Goal: Task Accomplishment & Management: Manage account settings

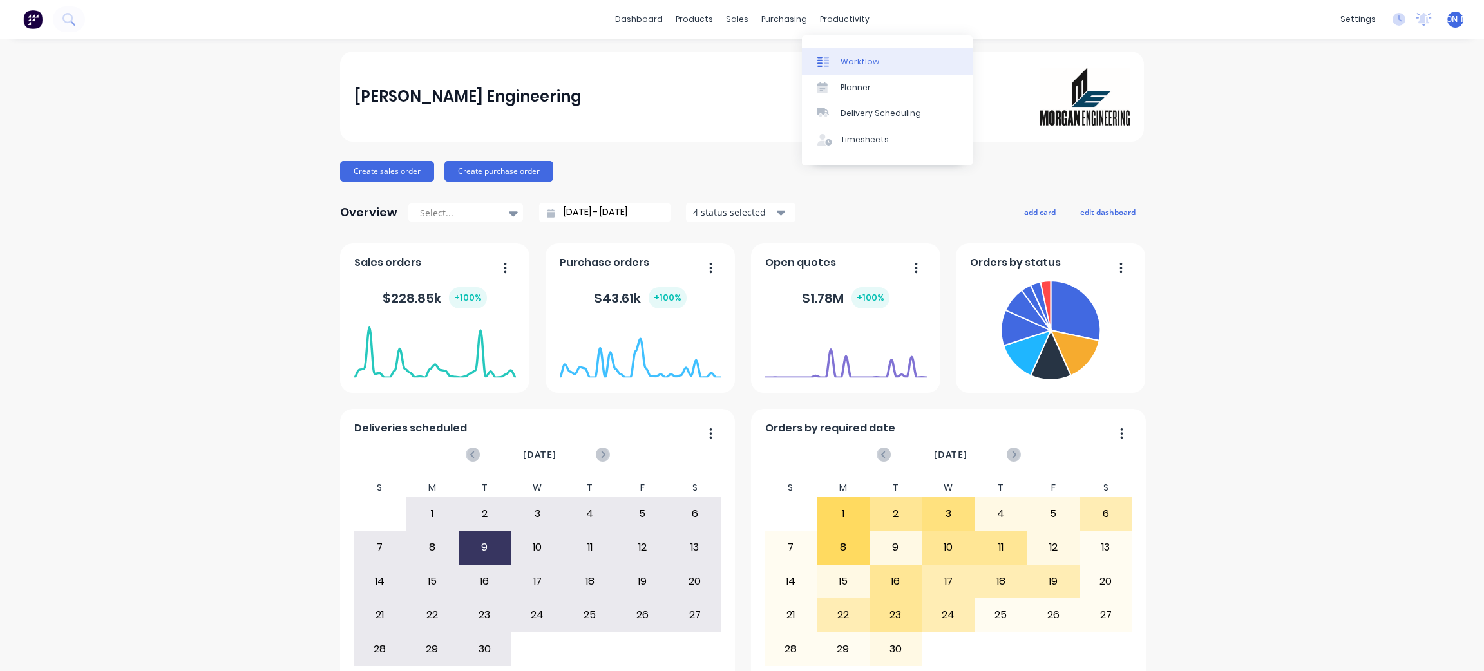
click at [865, 64] on div "Workflow" at bounding box center [860, 62] width 39 height 12
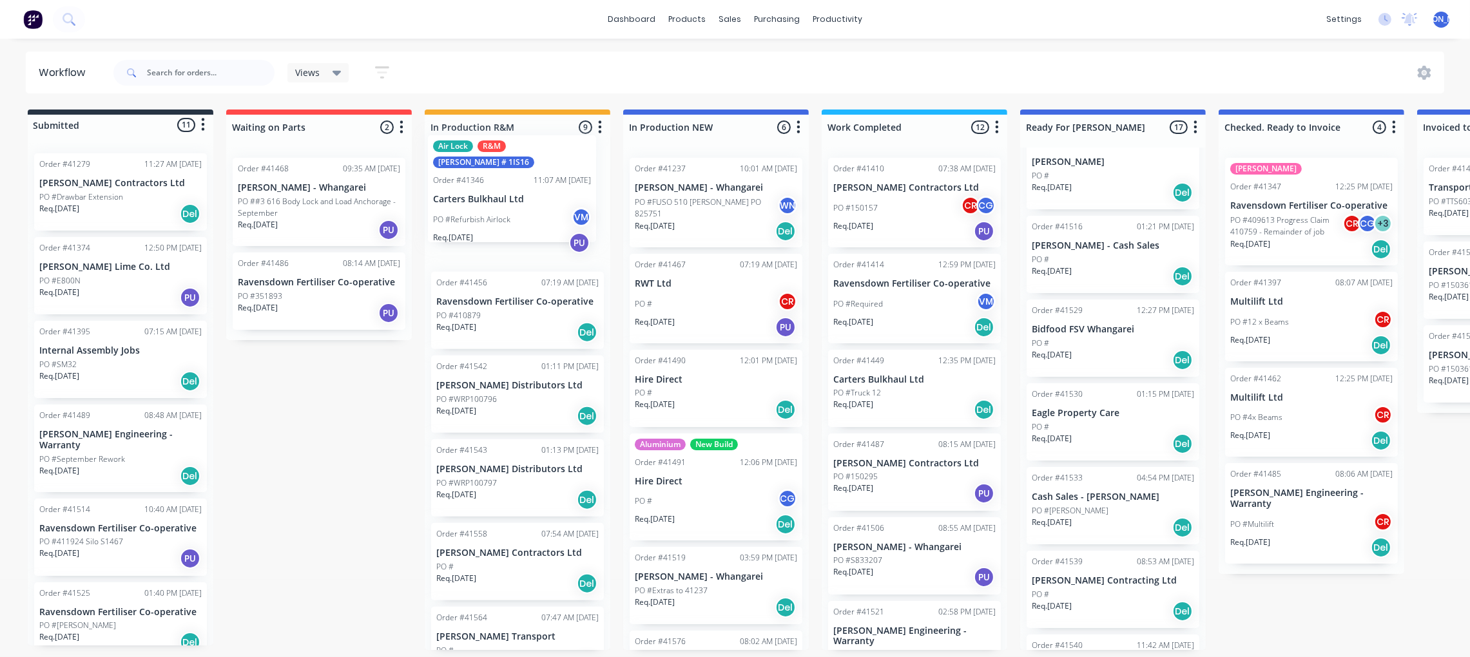
drag, startPoint x: 908, startPoint y: 209, endPoint x: 504, endPoint y: 193, distance: 404.3
click at [504, 193] on div "Submitted 11 Status colour #273444 hex #273444 Save Cancel Summaries Total orde…" at bounding box center [1064, 380] width 2149 height 541
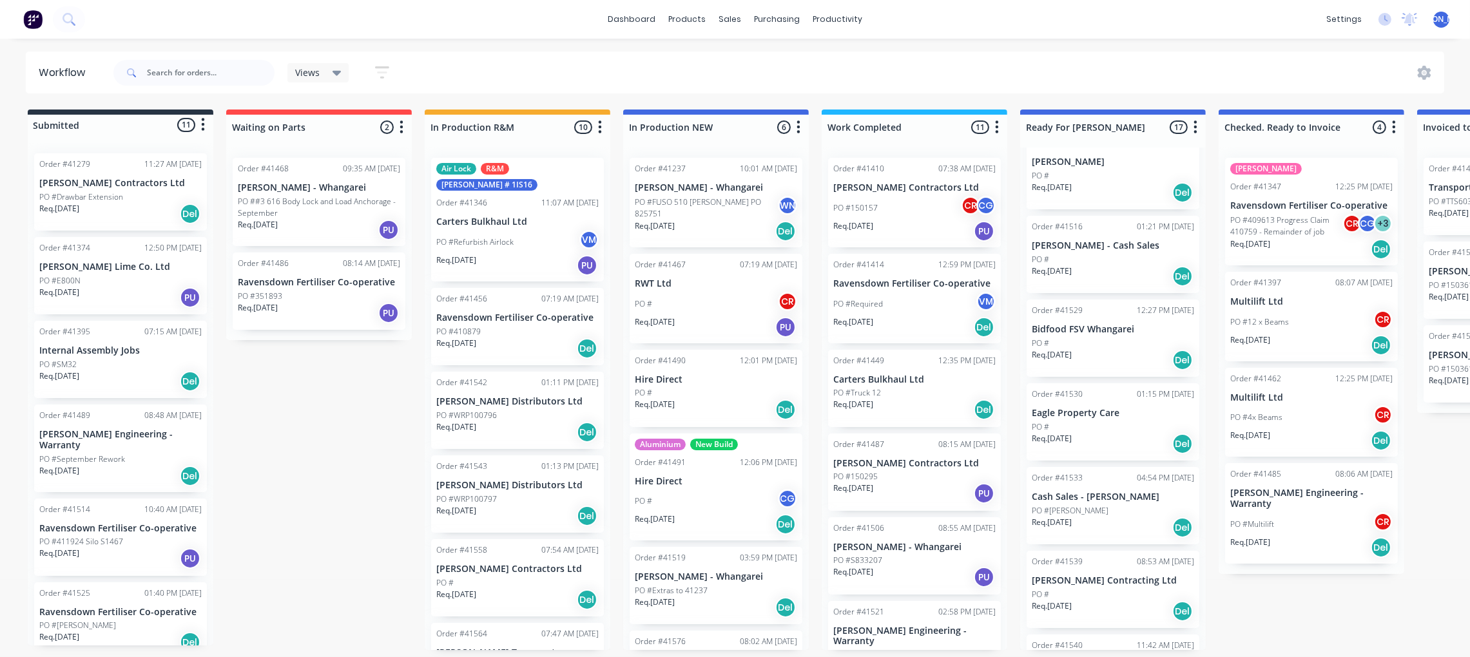
click at [904, 199] on div "PO #150157 CR CG" at bounding box center [914, 208] width 162 height 24
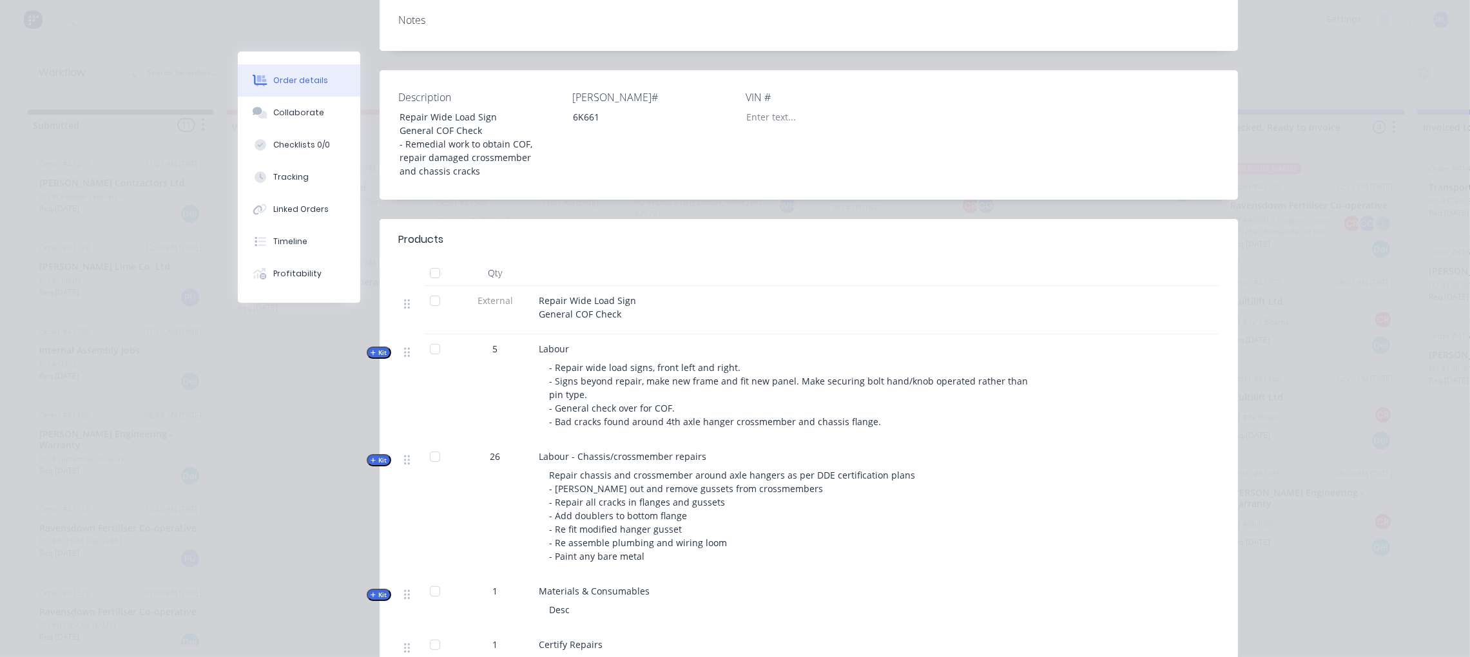
scroll to position [289, 0]
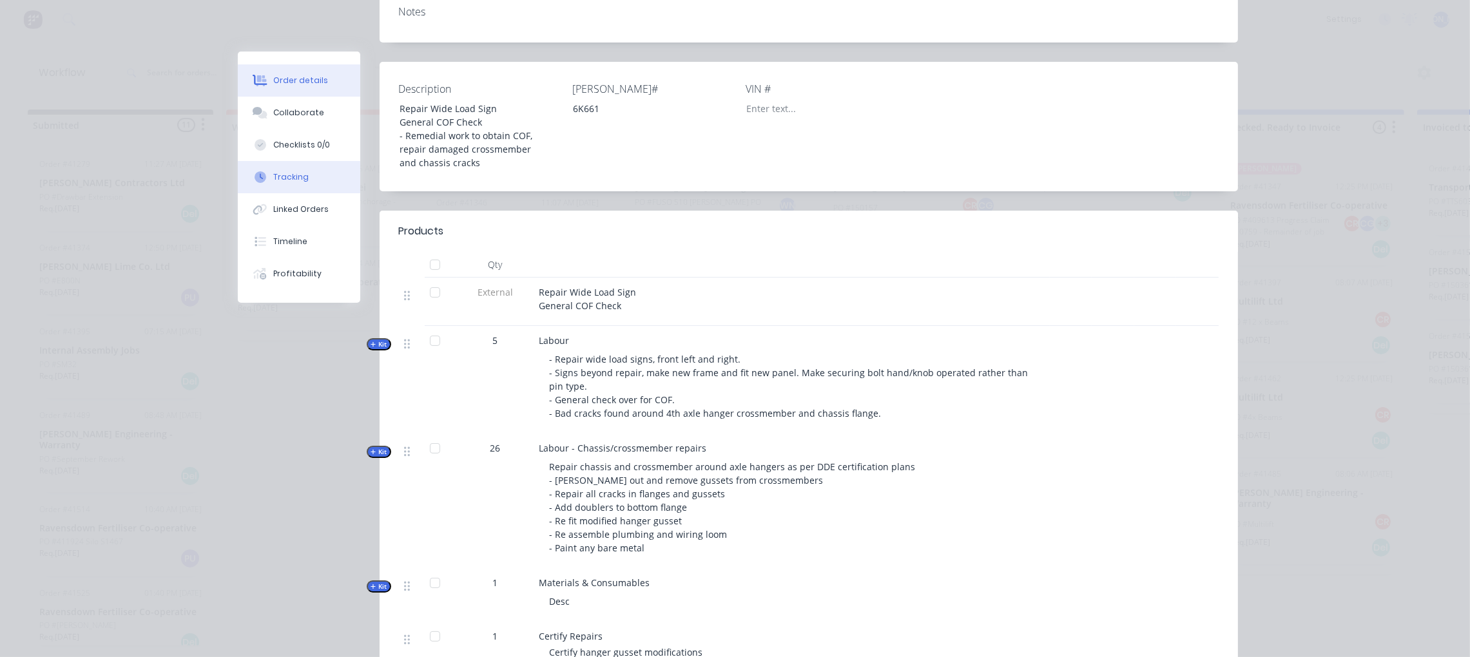
click at [284, 180] on div "Tracking" at bounding box center [290, 177] width 35 height 12
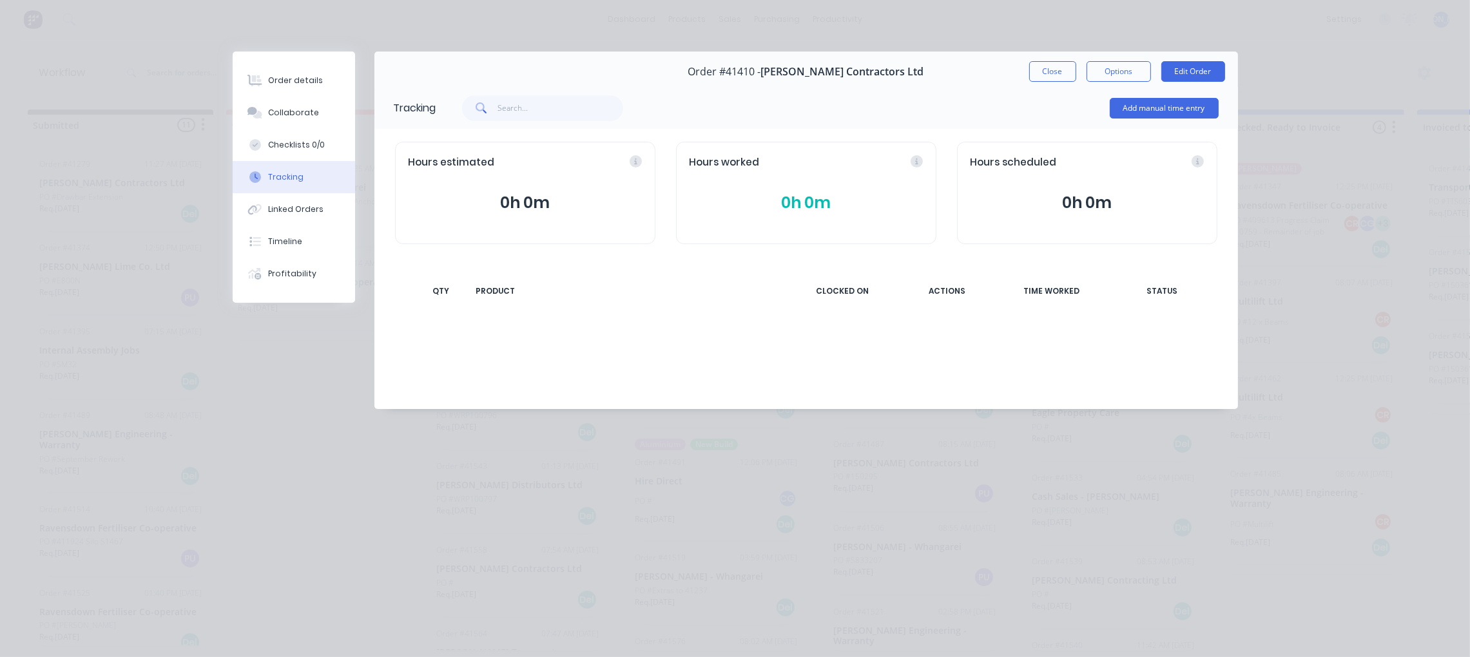
scroll to position [0, 0]
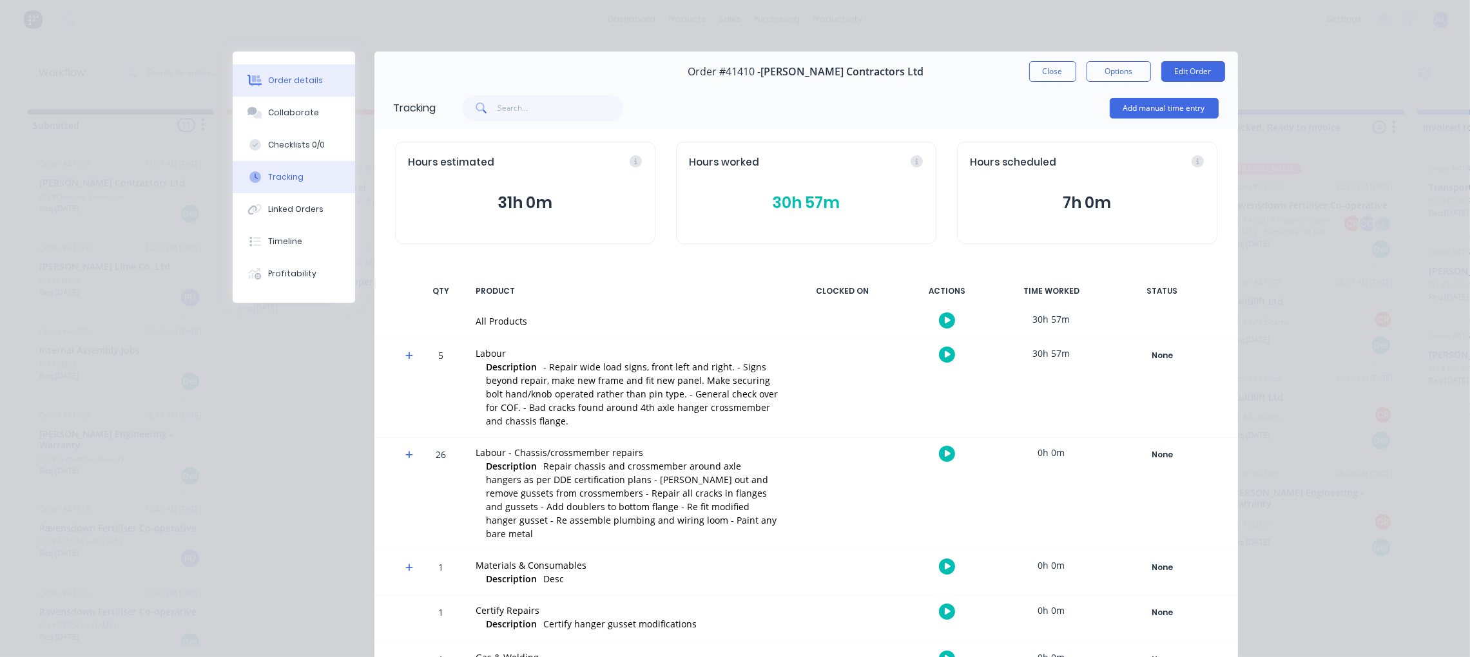
click at [292, 81] on div "Order details" at bounding box center [295, 81] width 55 height 12
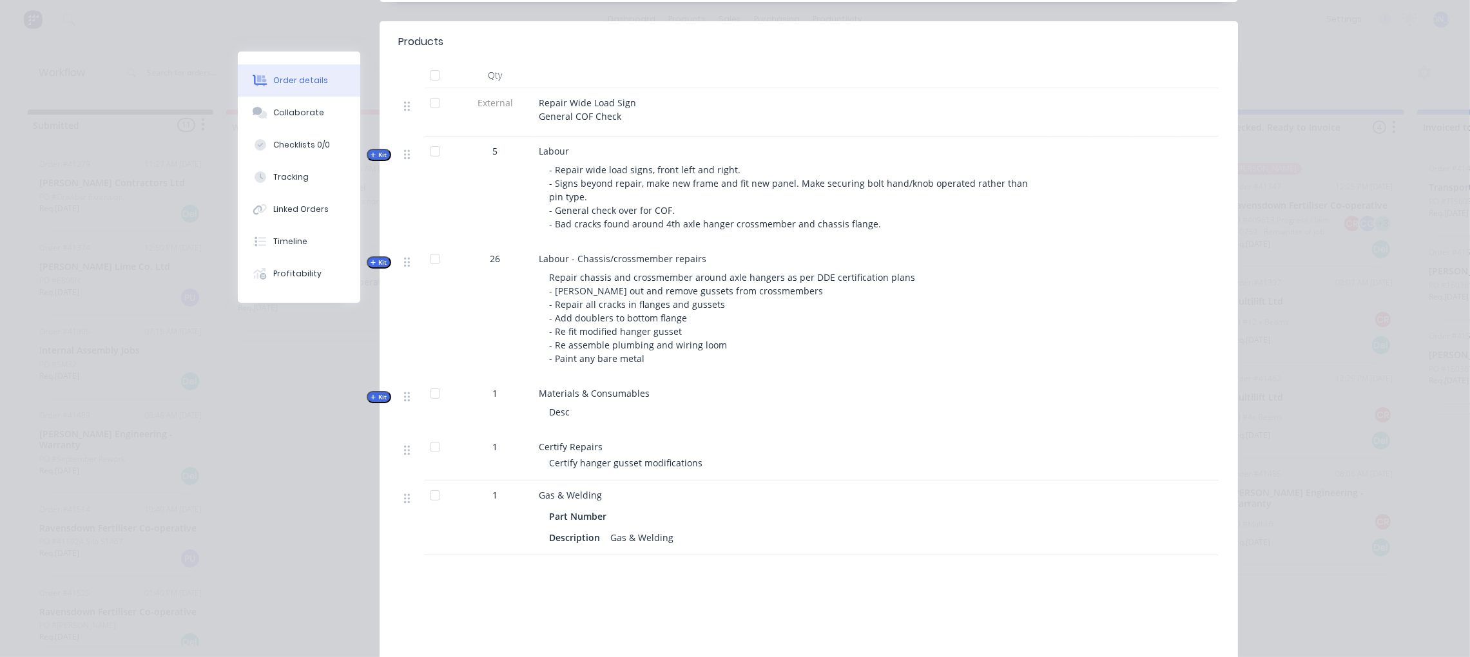
scroll to position [483, 0]
click at [370, 389] on span "Kit" at bounding box center [378, 394] width 17 height 10
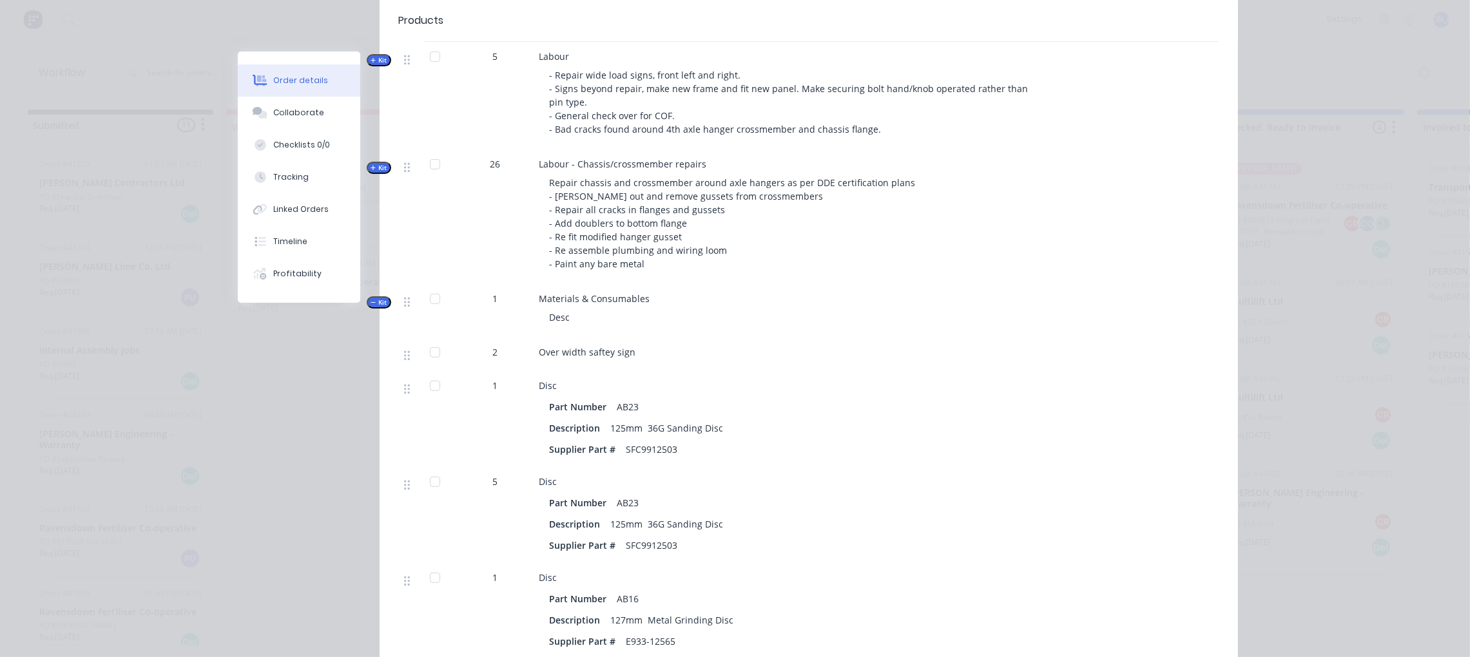
scroll to position [579, 0]
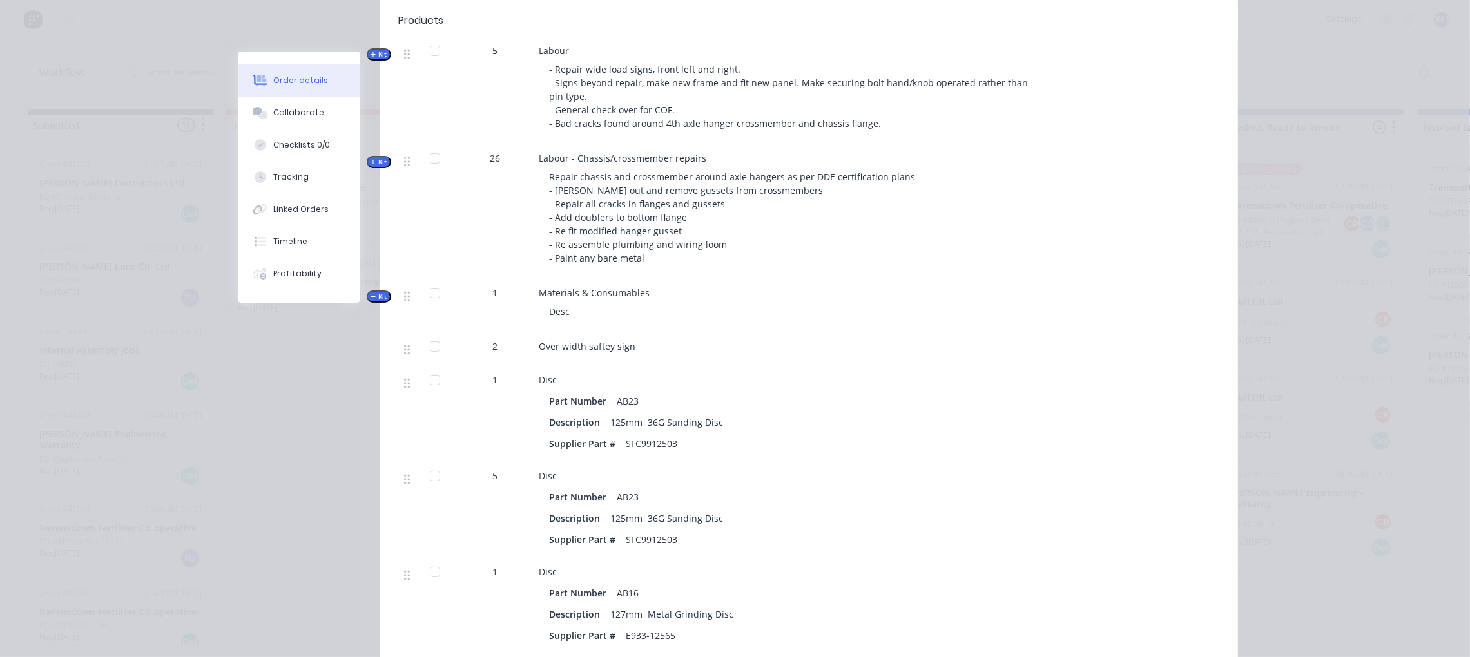
click at [370, 292] on span "Kit" at bounding box center [378, 297] width 17 height 10
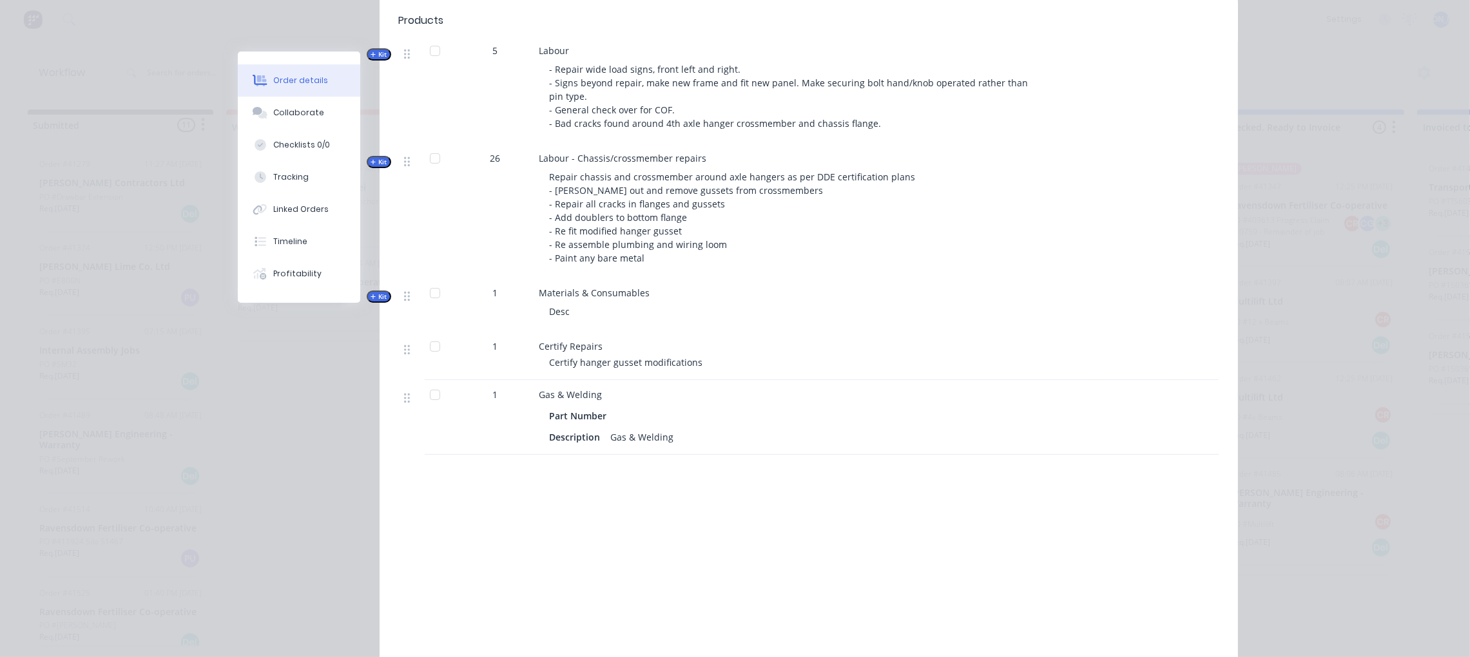
click at [370, 292] on span "Kit" at bounding box center [378, 297] width 17 height 10
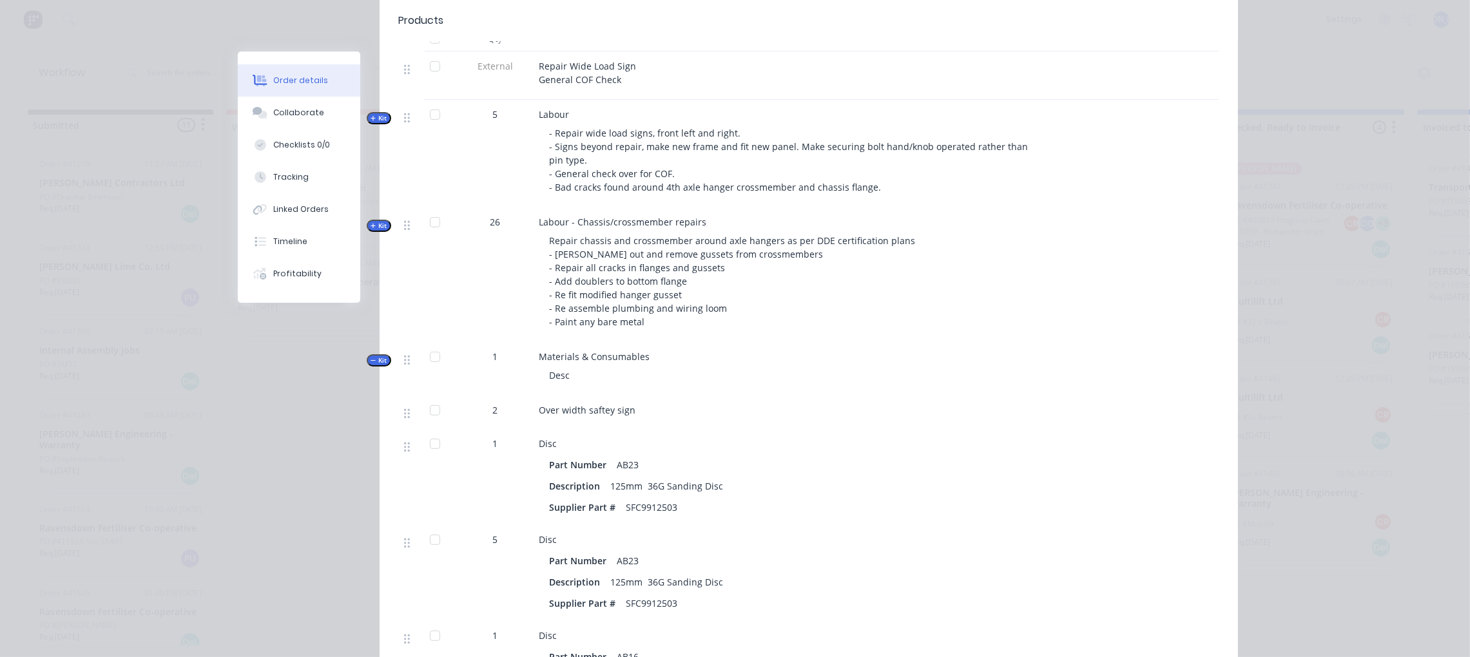
scroll to position [387, 0]
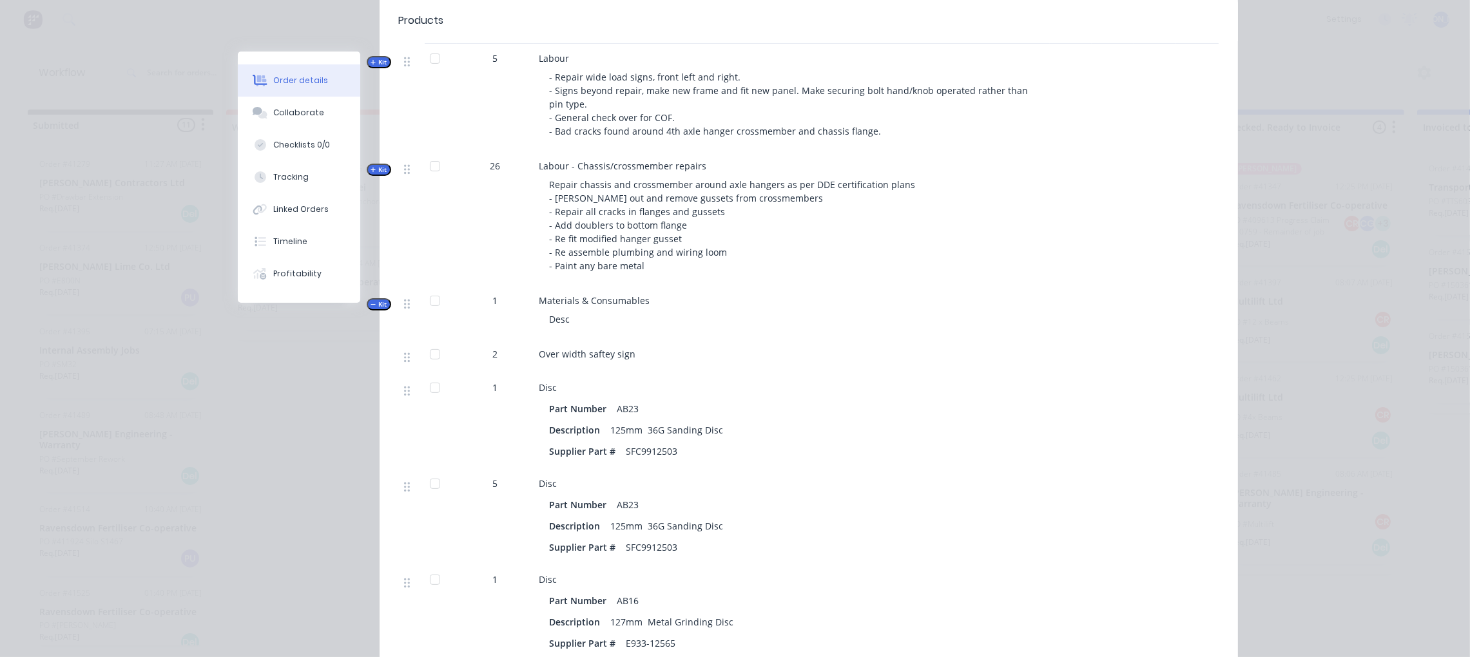
scroll to position [579, 0]
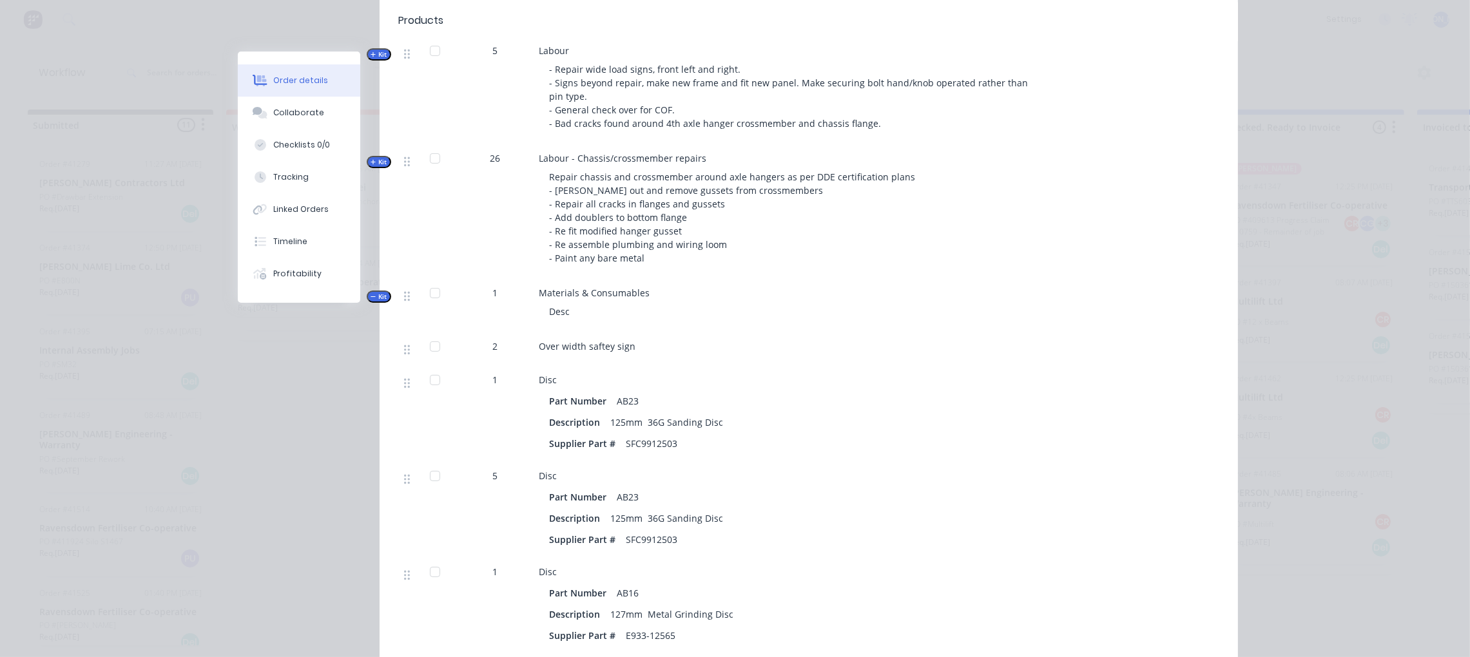
click at [376, 292] on span "Kit" at bounding box center [378, 297] width 17 height 10
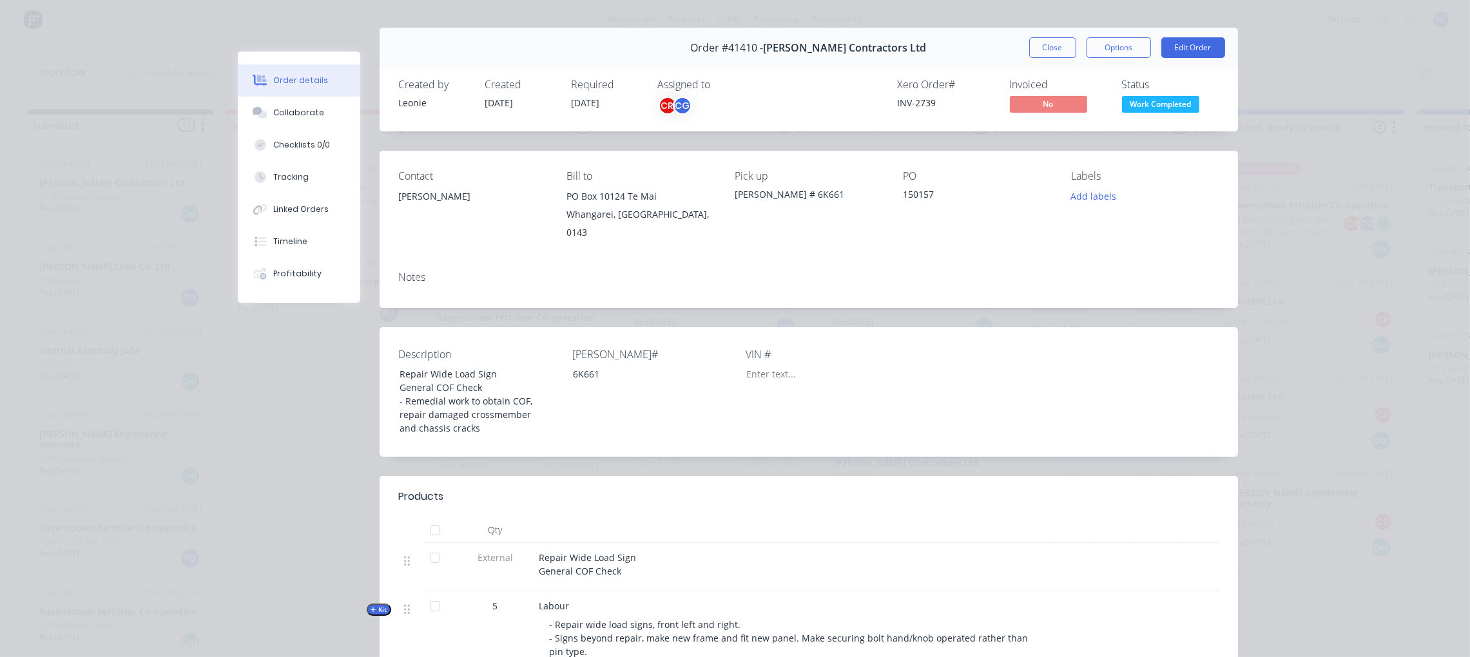
scroll to position [0, 0]
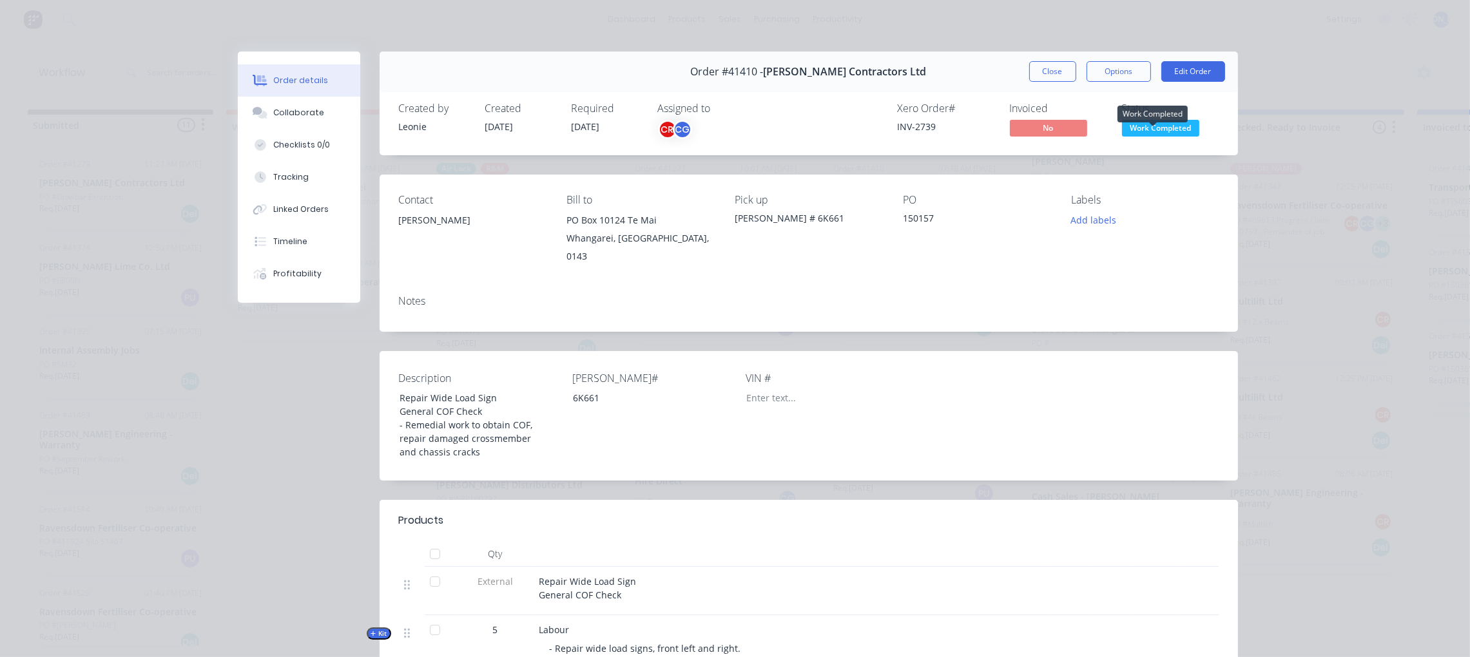
click at [1128, 128] on span "Work Completed" at bounding box center [1160, 128] width 77 height 16
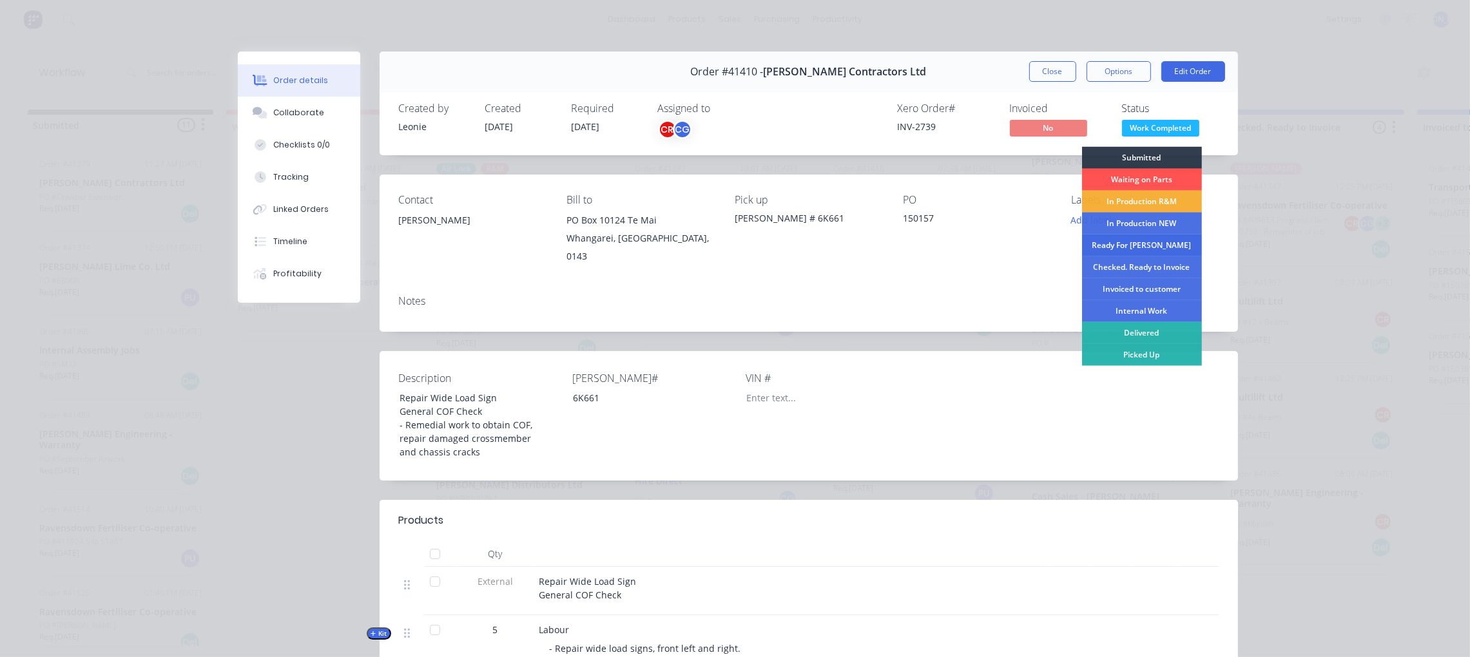
click at [1154, 242] on div "Ready For [PERSON_NAME]" at bounding box center [1142, 246] width 120 height 22
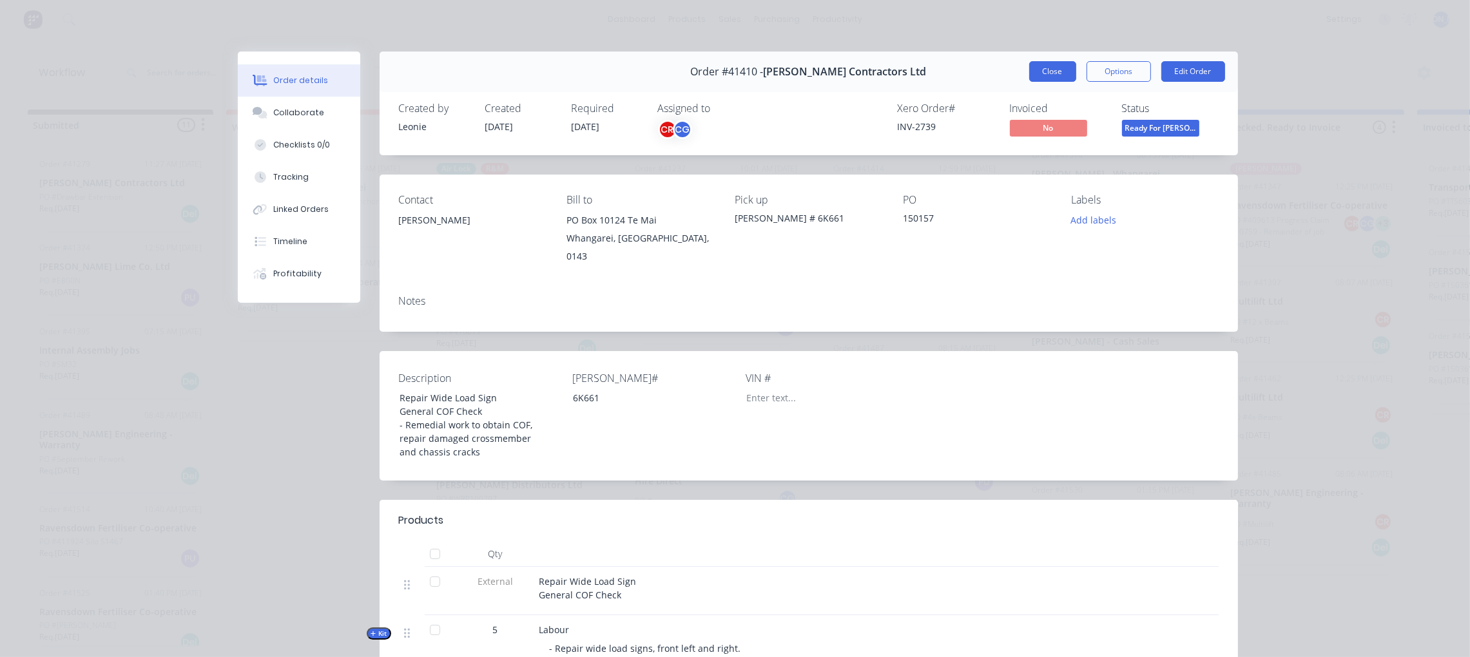
click at [1047, 70] on button "Close" at bounding box center [1052, 71] width 47 height 21
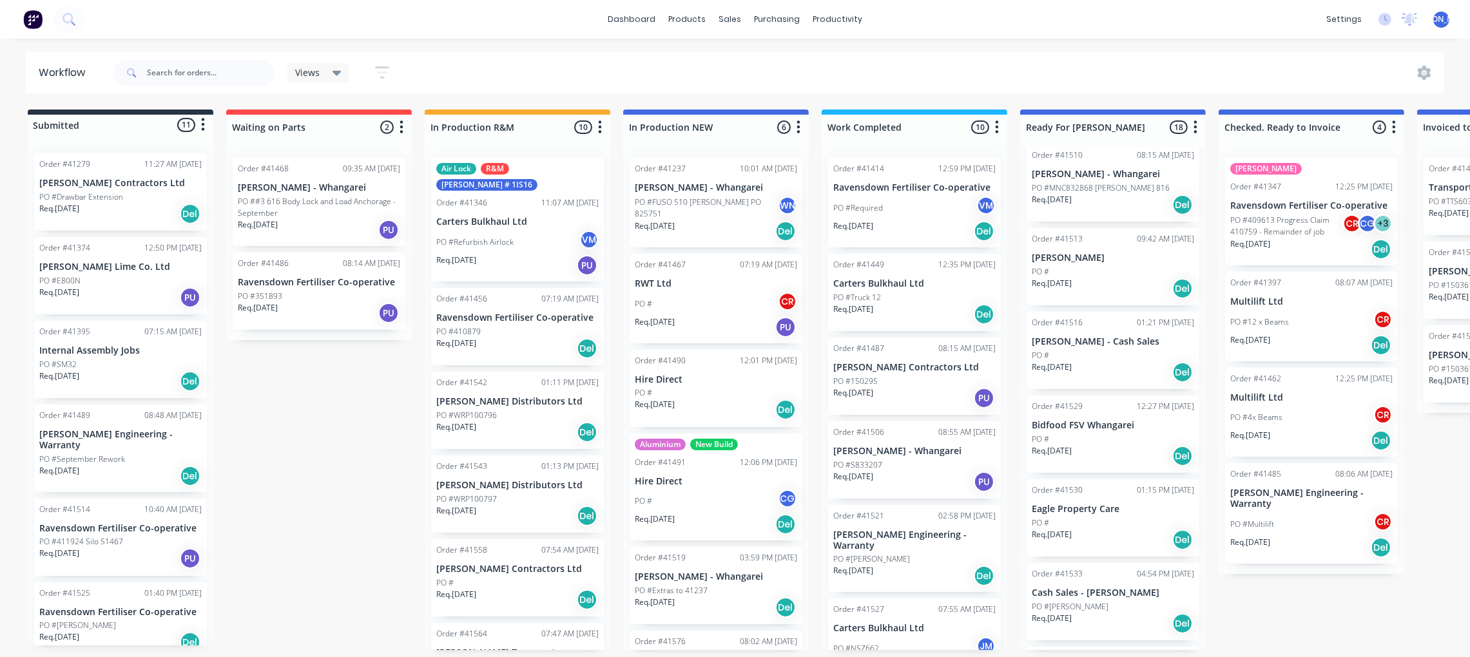
click at [897, 210] on div "PO #Required VM" at bounding box center [914, 208] width 162 height 24
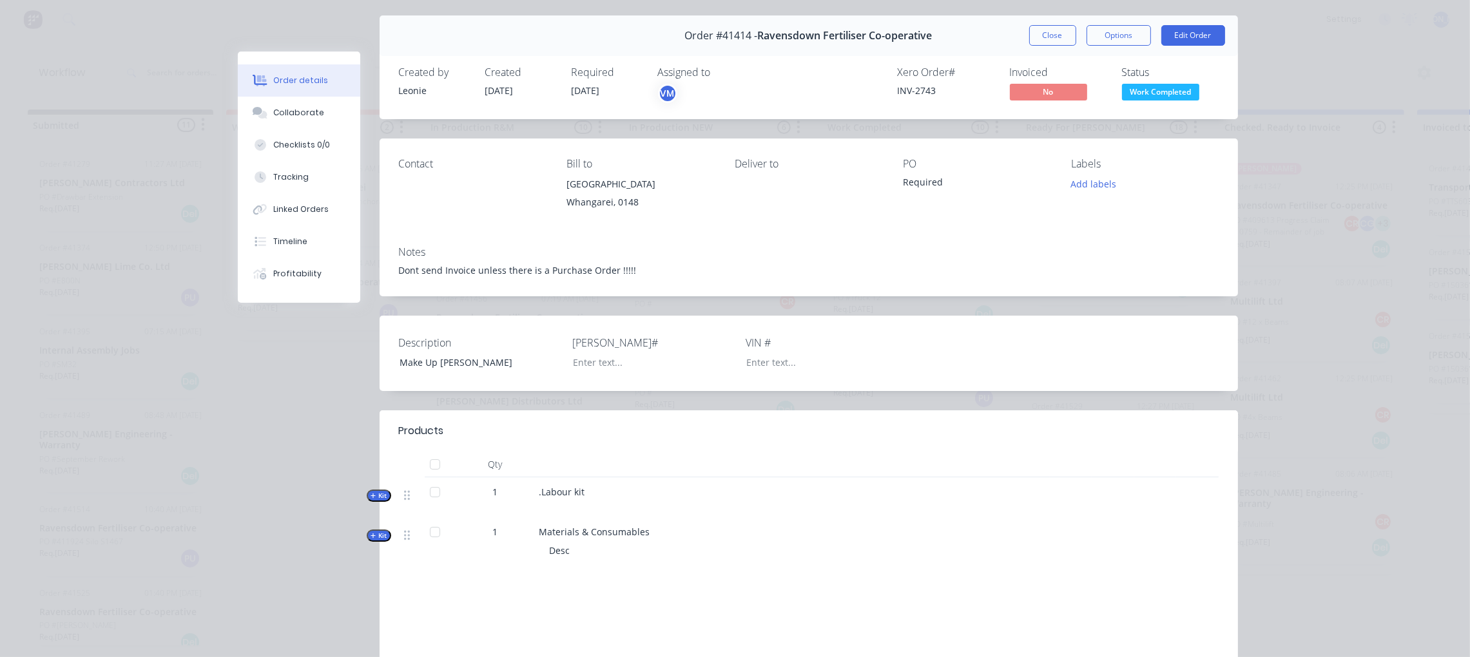
scroll to position [97, 0]
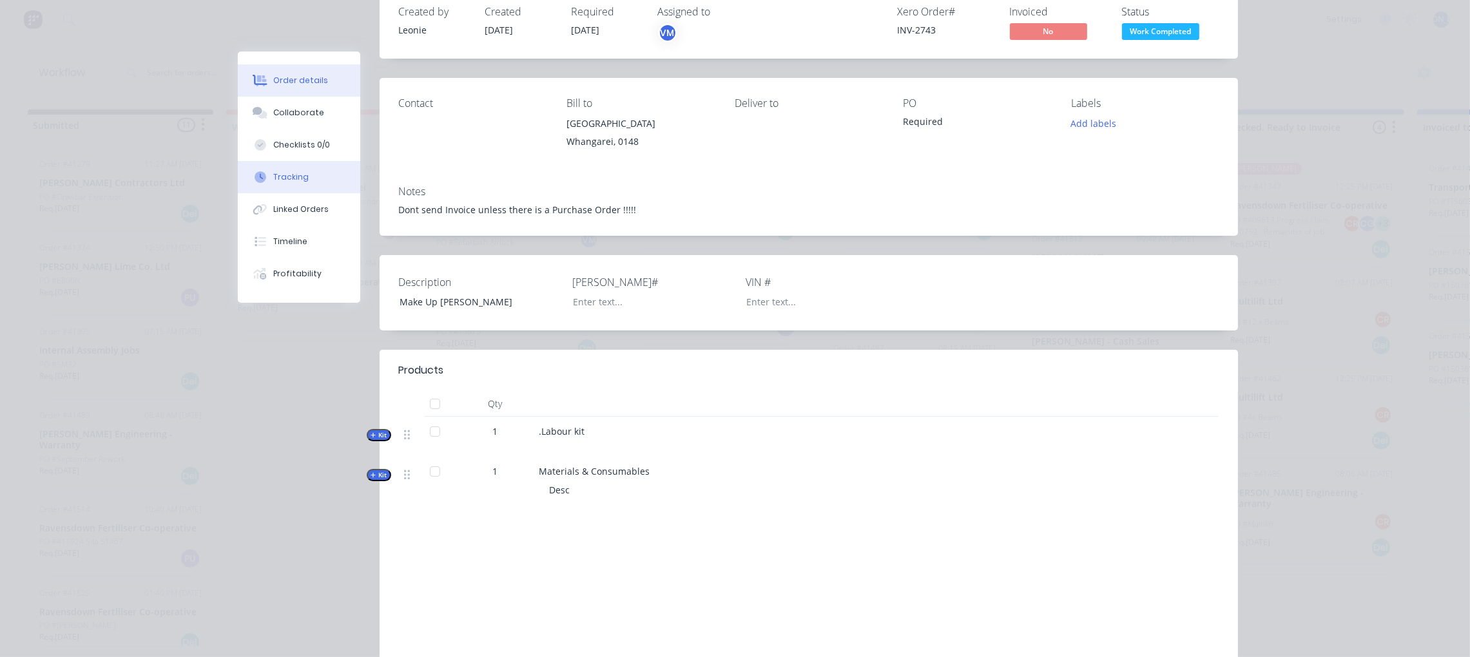
click at [295, 175] on div "Tracking" at bounding box center [290, 177] width 35 height 12
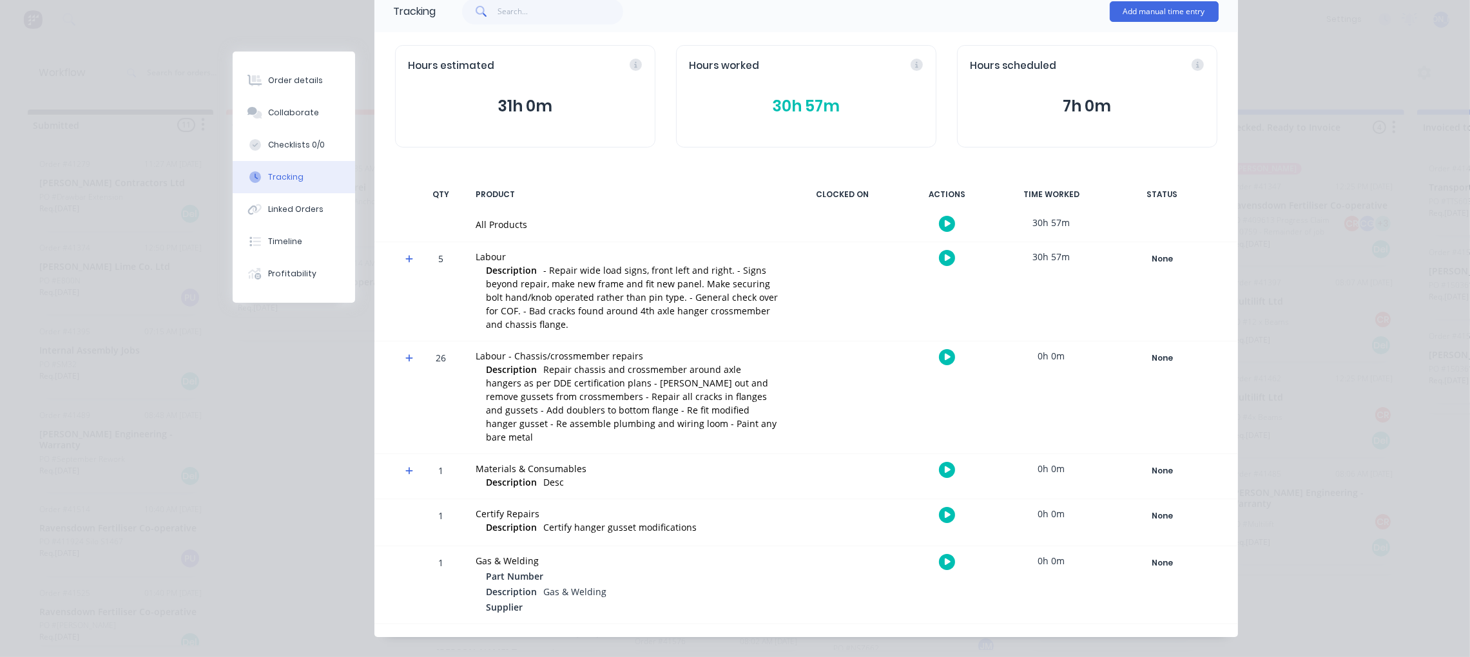
scroll to position [0, 0]
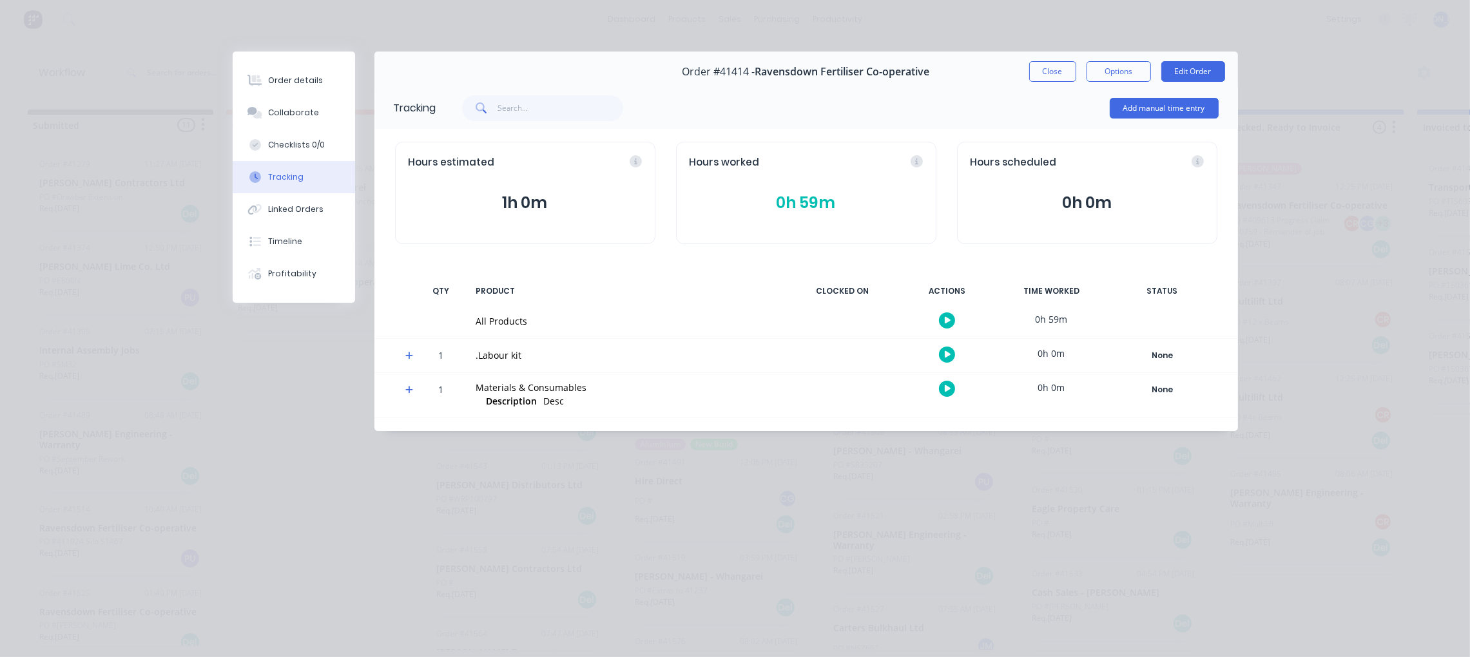
click at [291, 174] on div "Tracking" at bounding box center [285, 177] width 35 height 12
click at [293, 82] on div "Order details" at bounding box center [295, 81] width 55 height 12
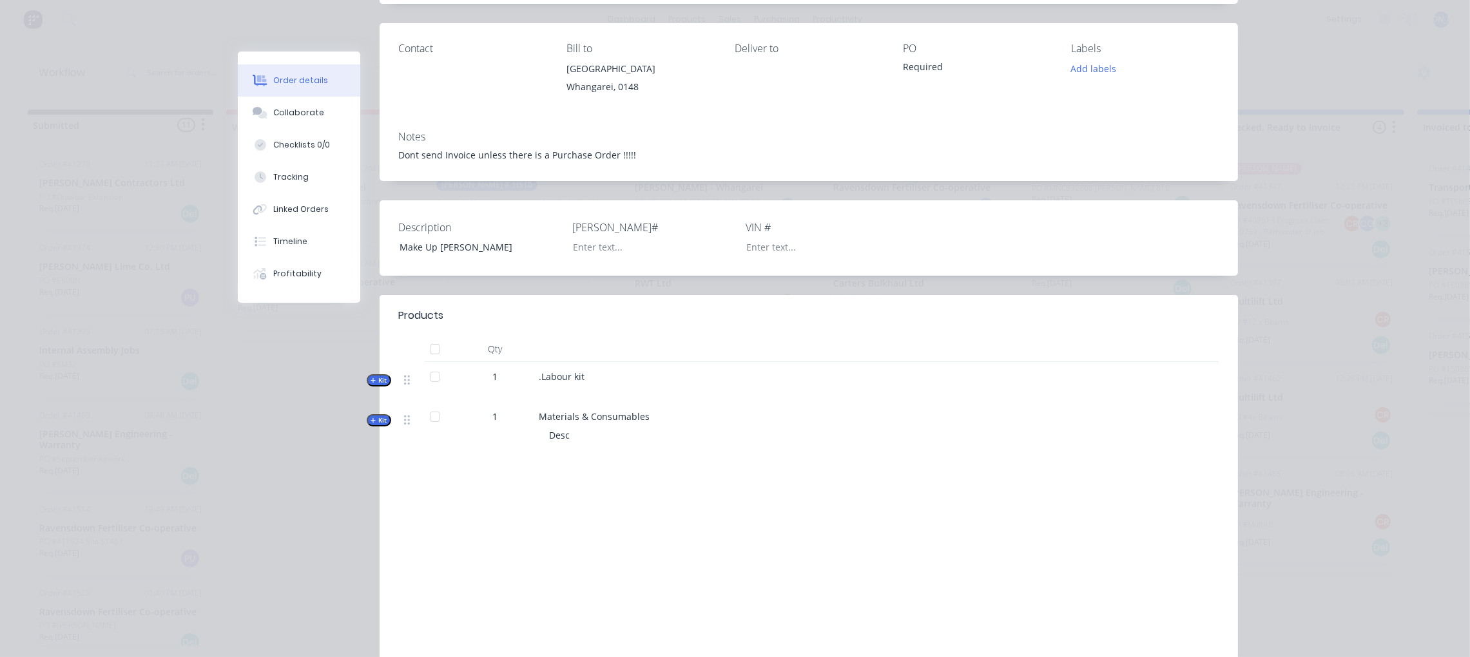
scroll to position [193, 0]
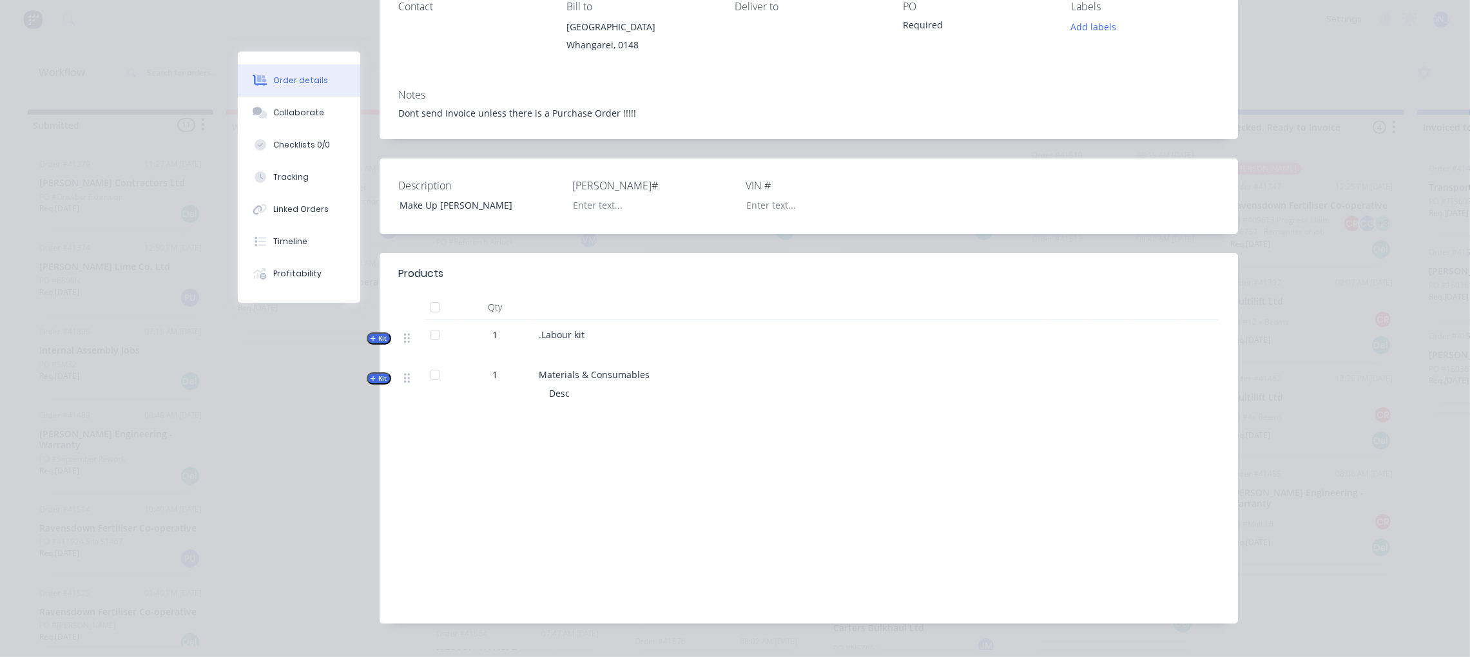
click at [370, 382] on icon "button" at bounding box center [373, 379] width 6 height 6
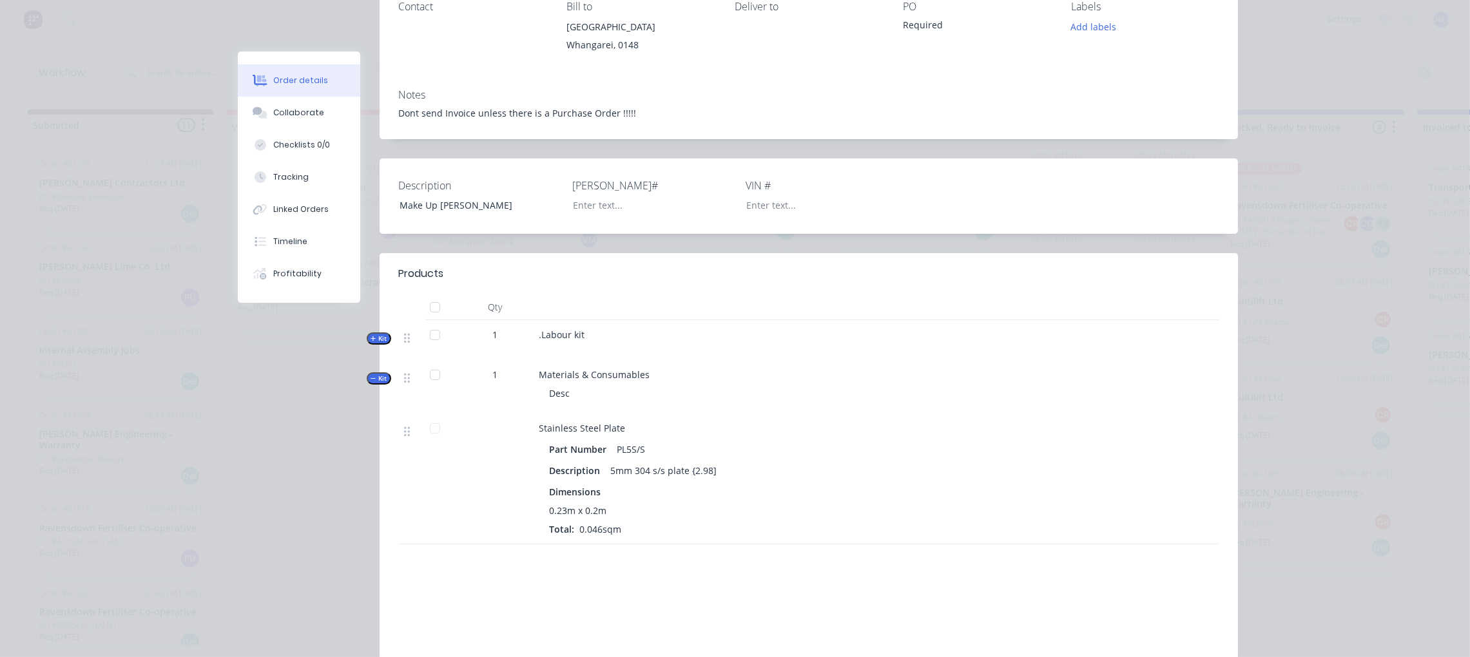
click at [370, 382] on icon "button" at bounding box center [373, 379] width 6 height 6
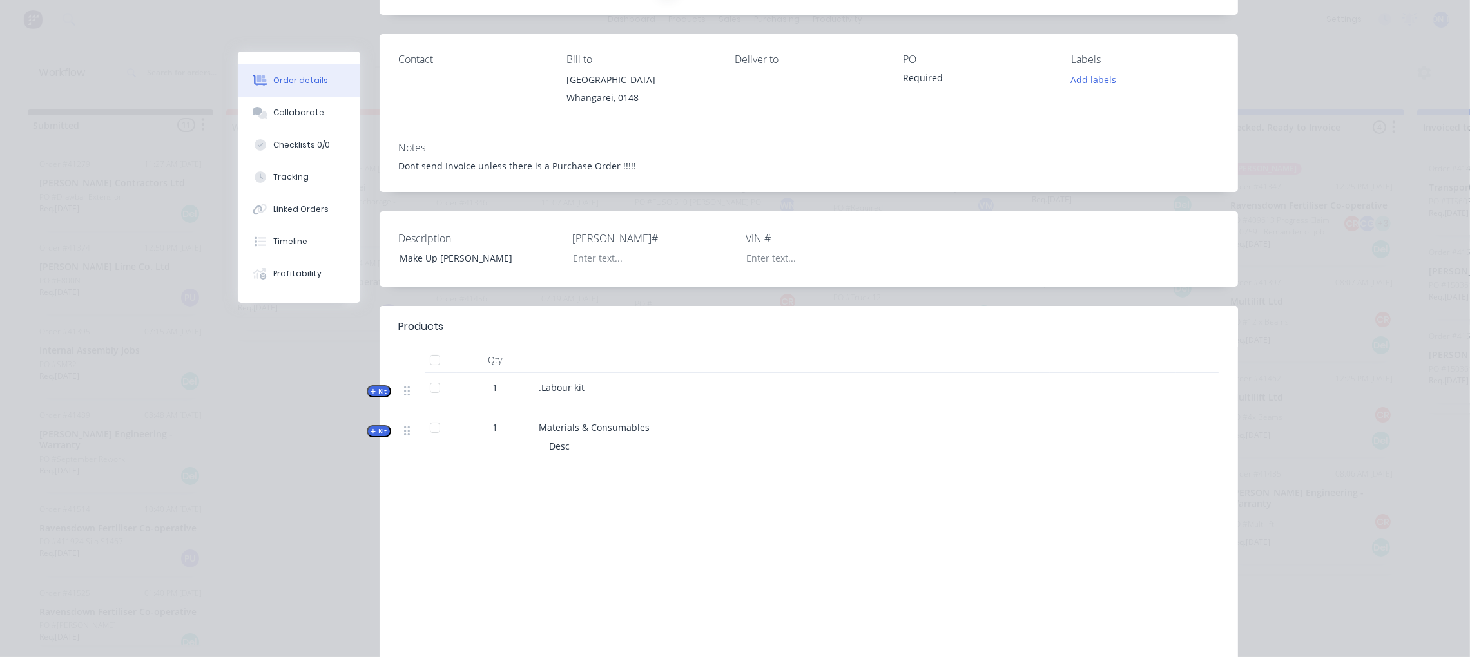
scroll to position [0, 0]
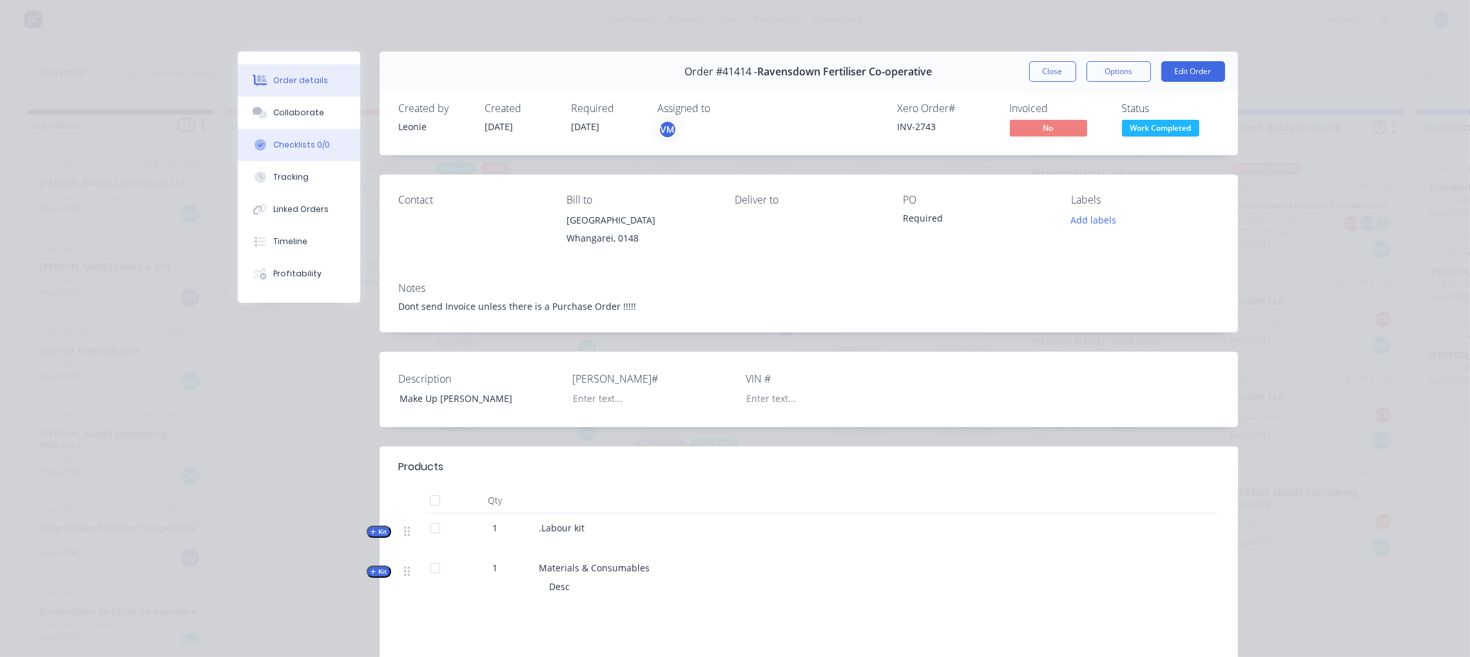
click at [294, 139] on div "Checklists 0/0" at bounding box center [301, 145] width 57 height 12
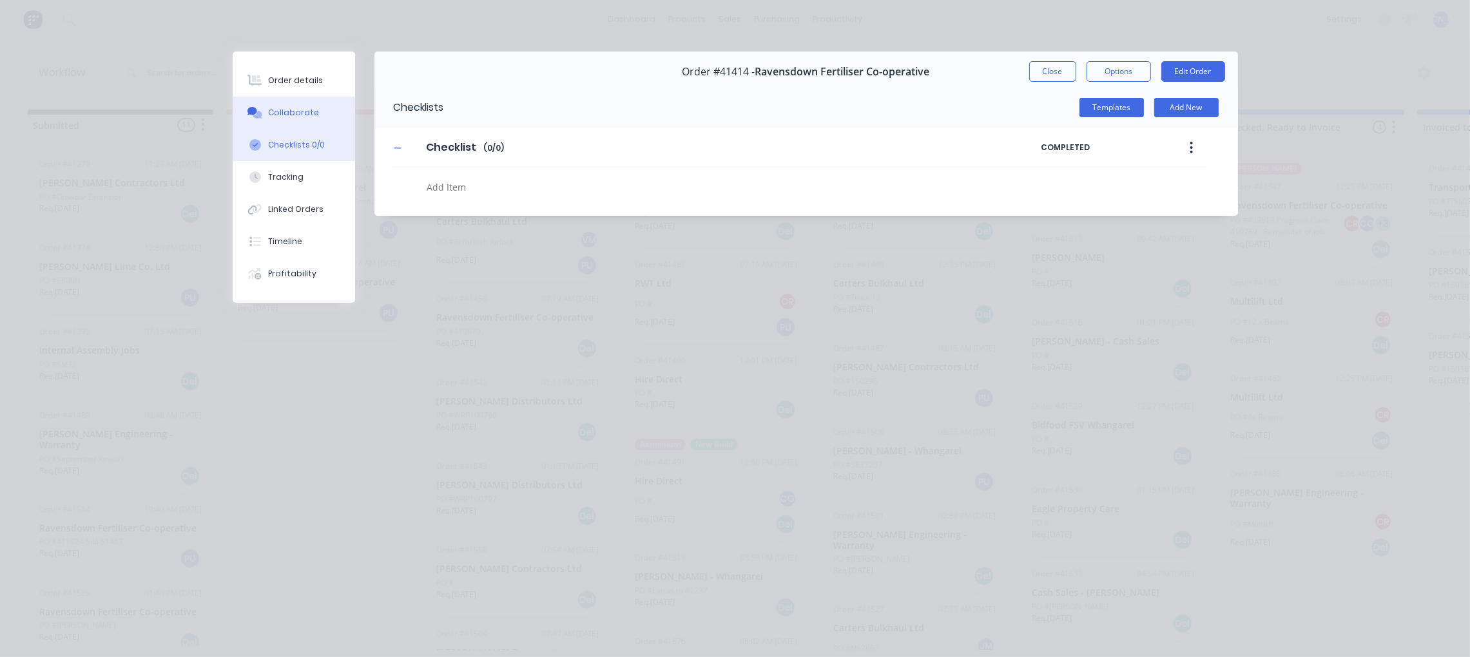
click at [292, 115] on div "Collaborate" at bounding box center [293, 113] width 51 height 12
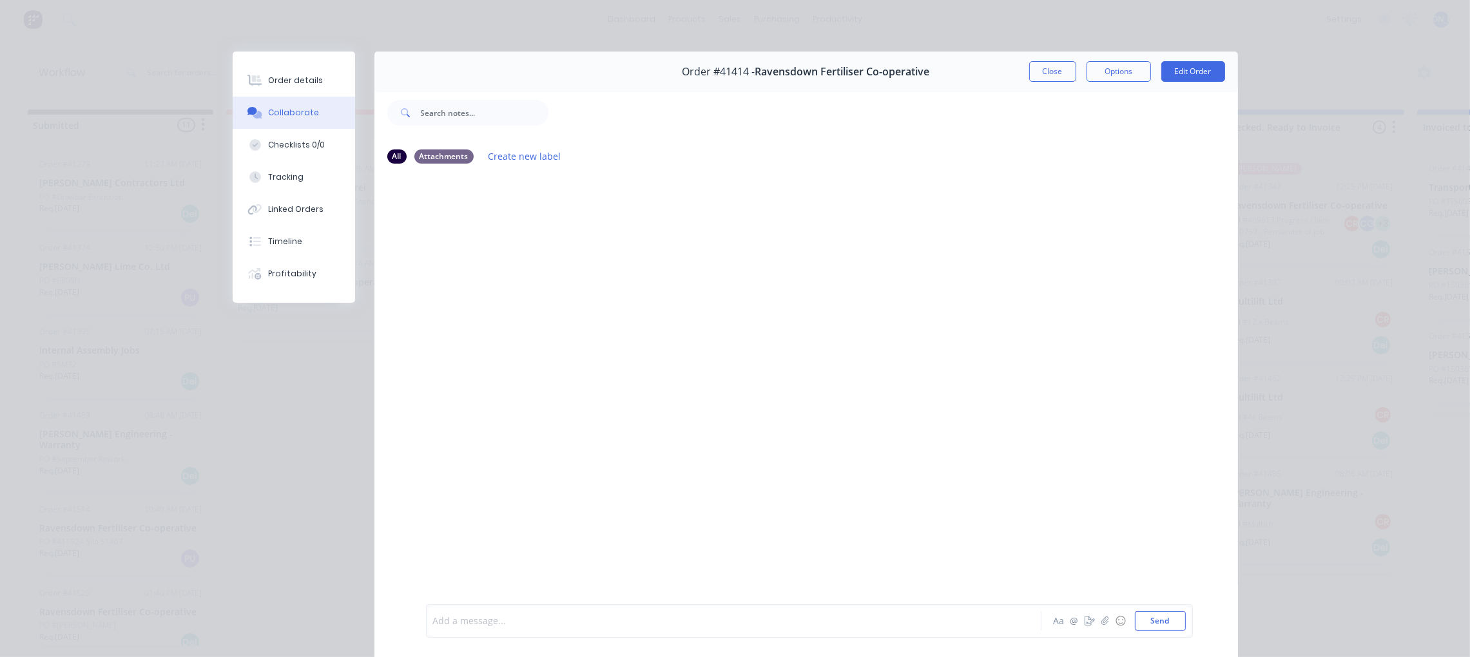
click at [593, 619] on div at bounding box center [716, 622] width 564 height 14
click at [1156, 622] on button "Send" at bounding box center [1160, 620] width 51 height 19
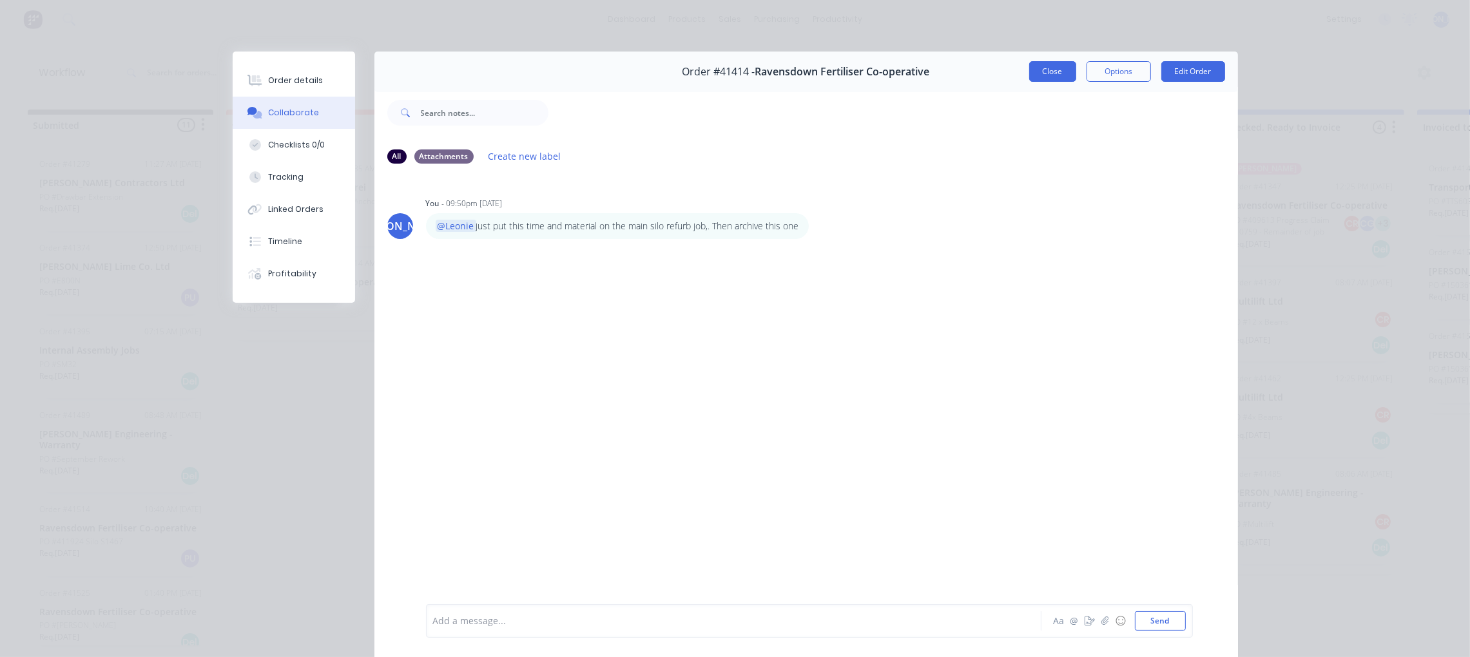
click at [1049, 77] on button "Close" at bounding box center [1052, 71] width 47 height 21
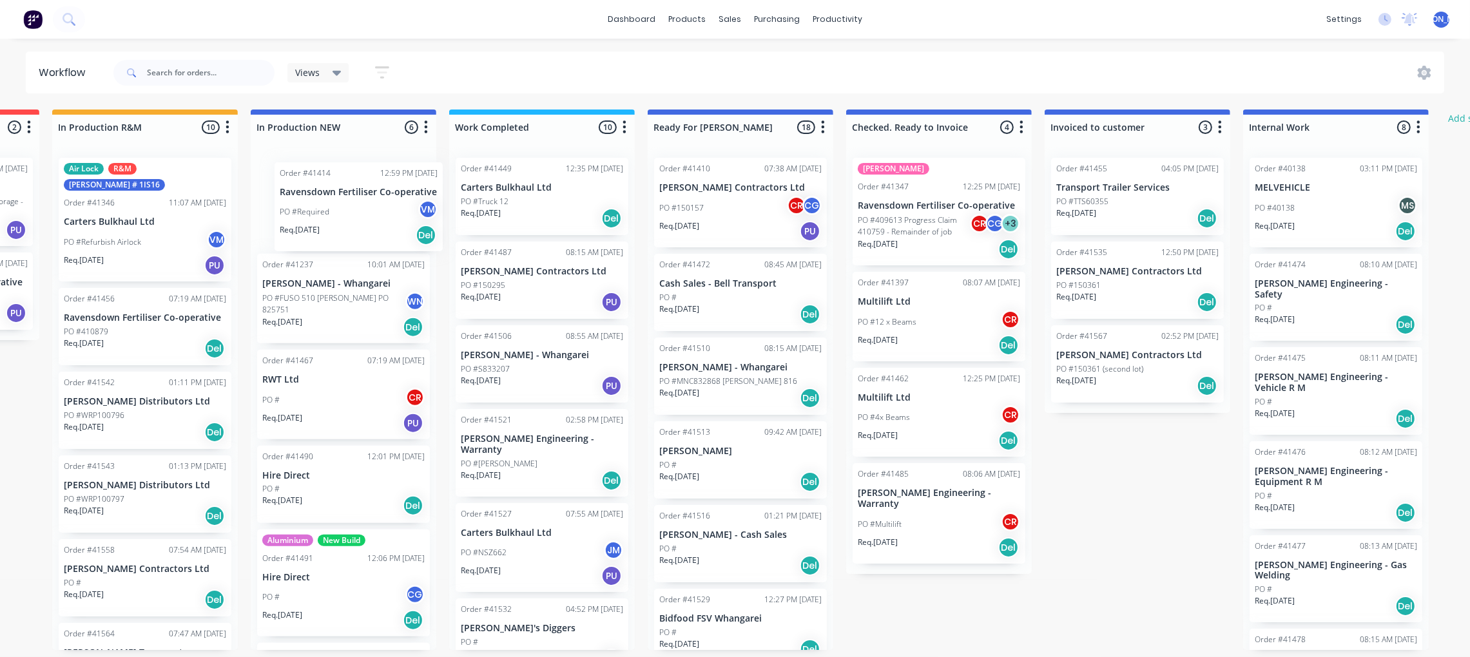
scroll to position [0, 362]
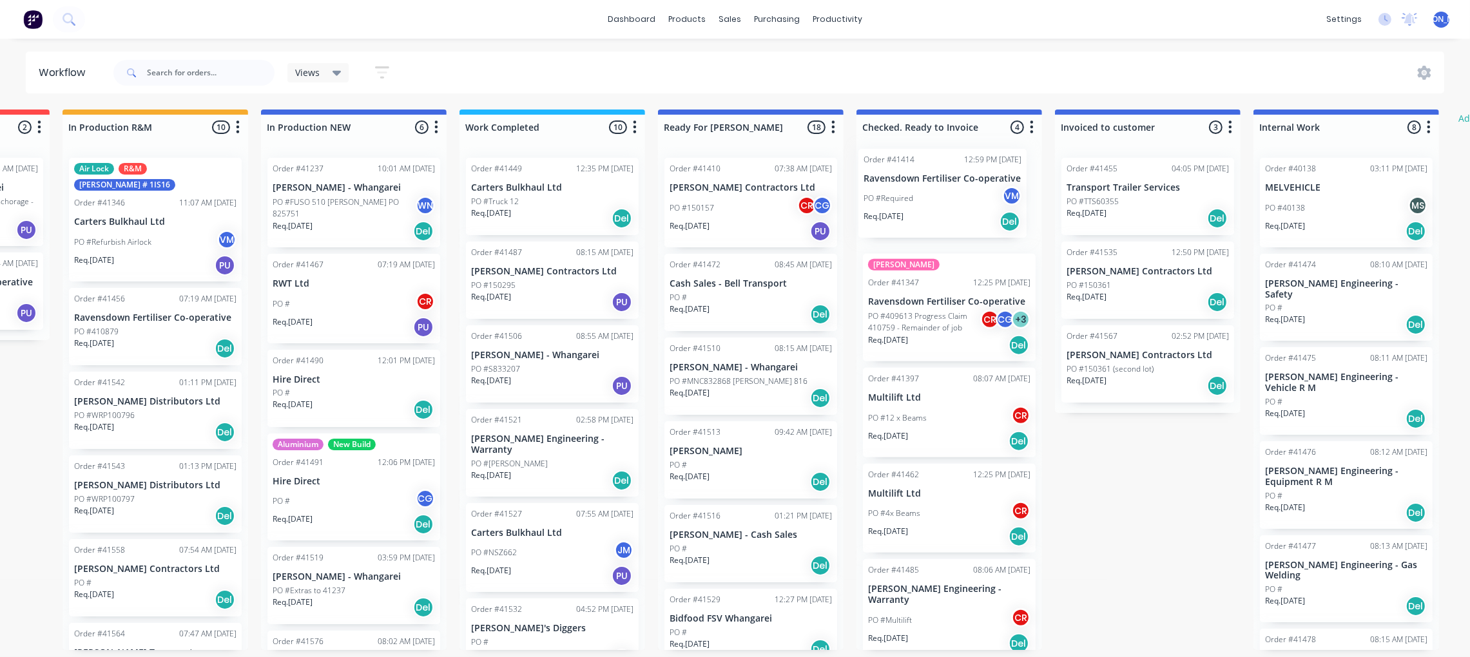
drag, startPoint x: 890, startPoint y: 195, endPoint x: 922, endPoint y: 189, distance: 32.0
click at [922, 189] on div "Submitted 11 Status colour #273444 hex #273444 Save Cancel Summaries Total orde…" at bounding box center [702, 380] width 2149 height 541
click at [544, 200] on div "PO #Truck 12" at bounding box center [552, 202] width 162 height 12
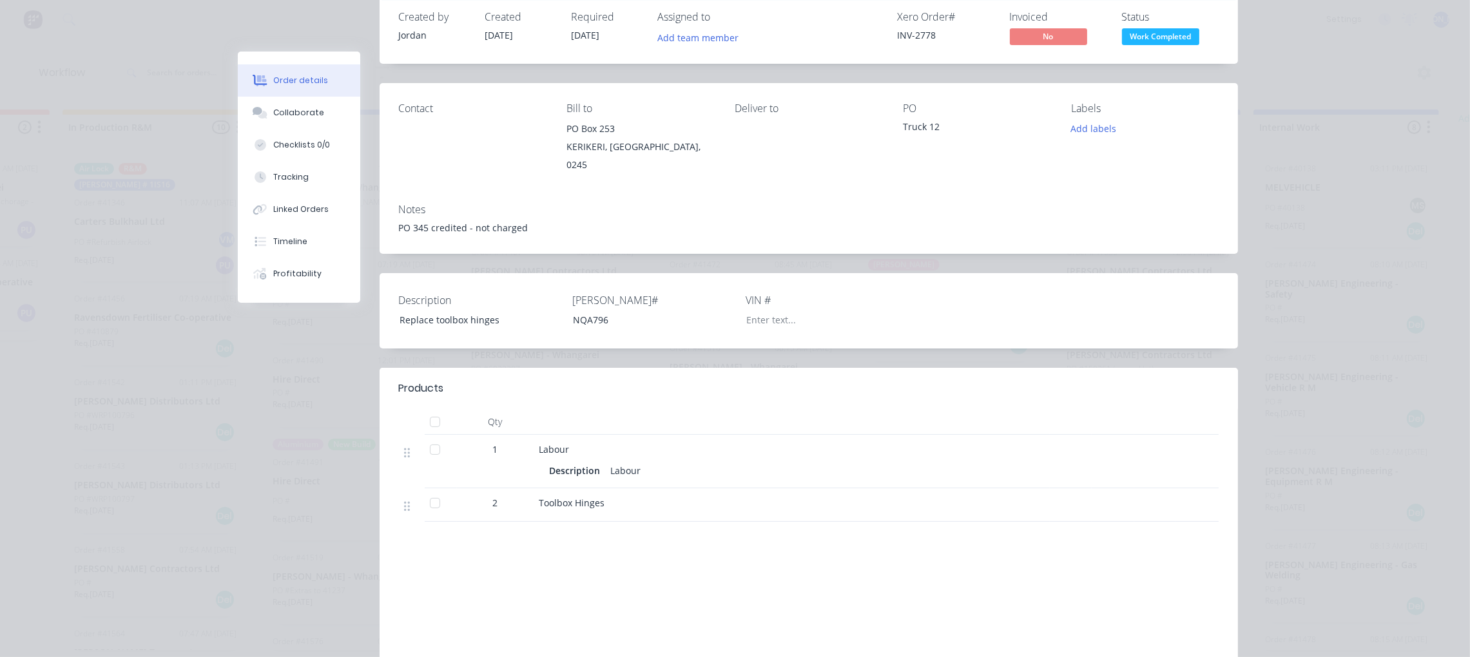
scroll to position [97, 0]
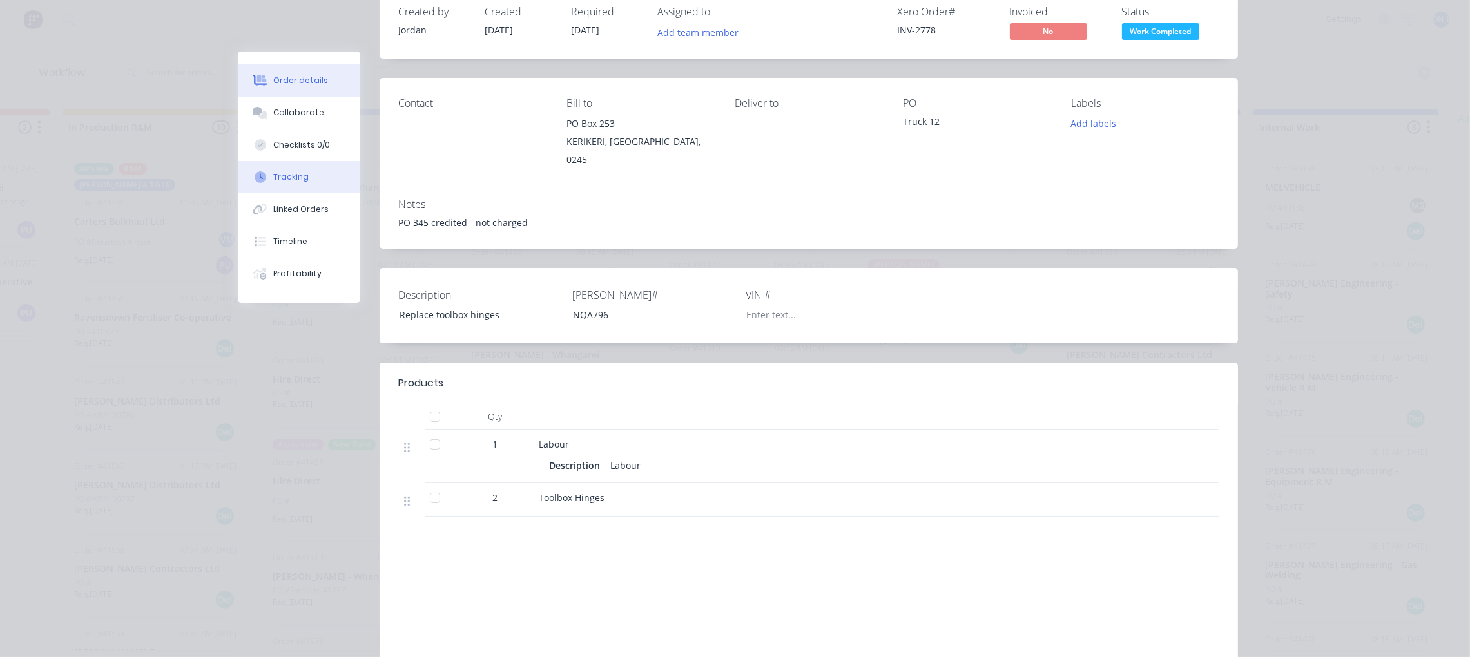
click at [277, 174] on div "Tracking" at bounding box center [290, 177] width 35 height 12
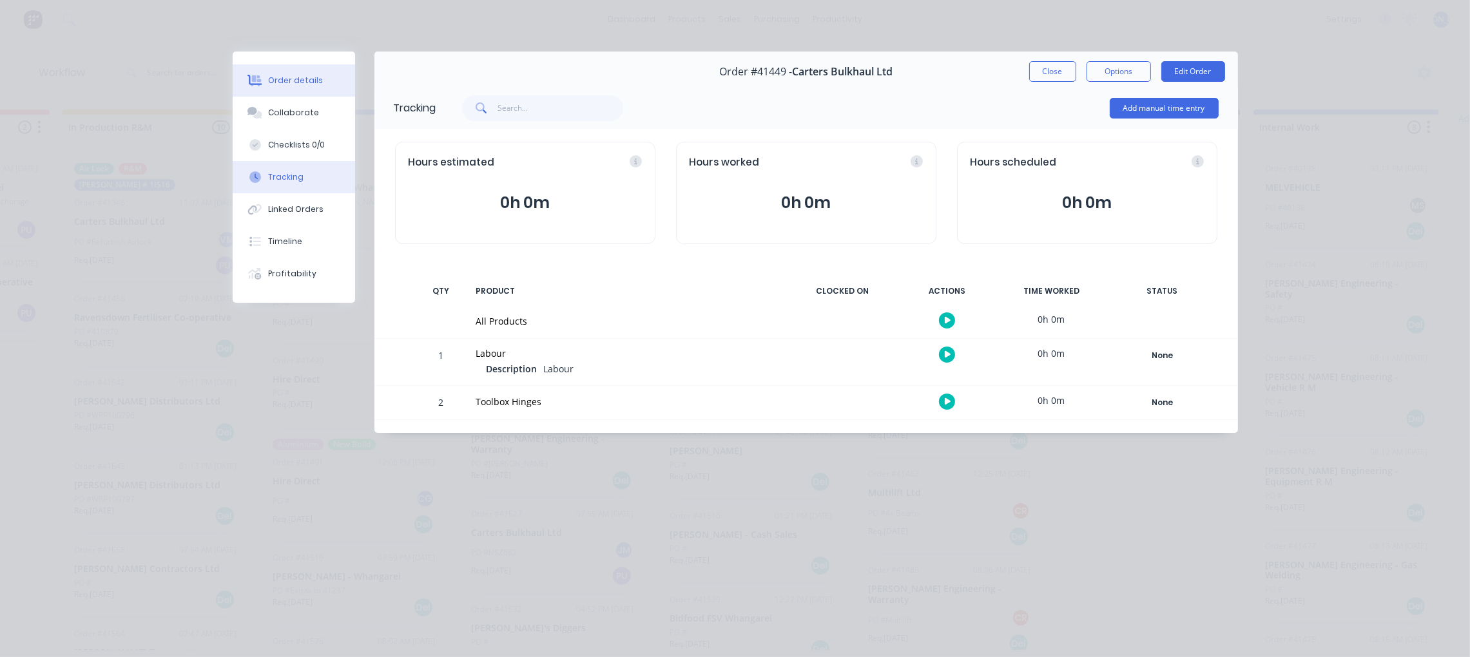
click at [293, 87] on button "Order details" at bounding box center [294, 80] width 122 height 32
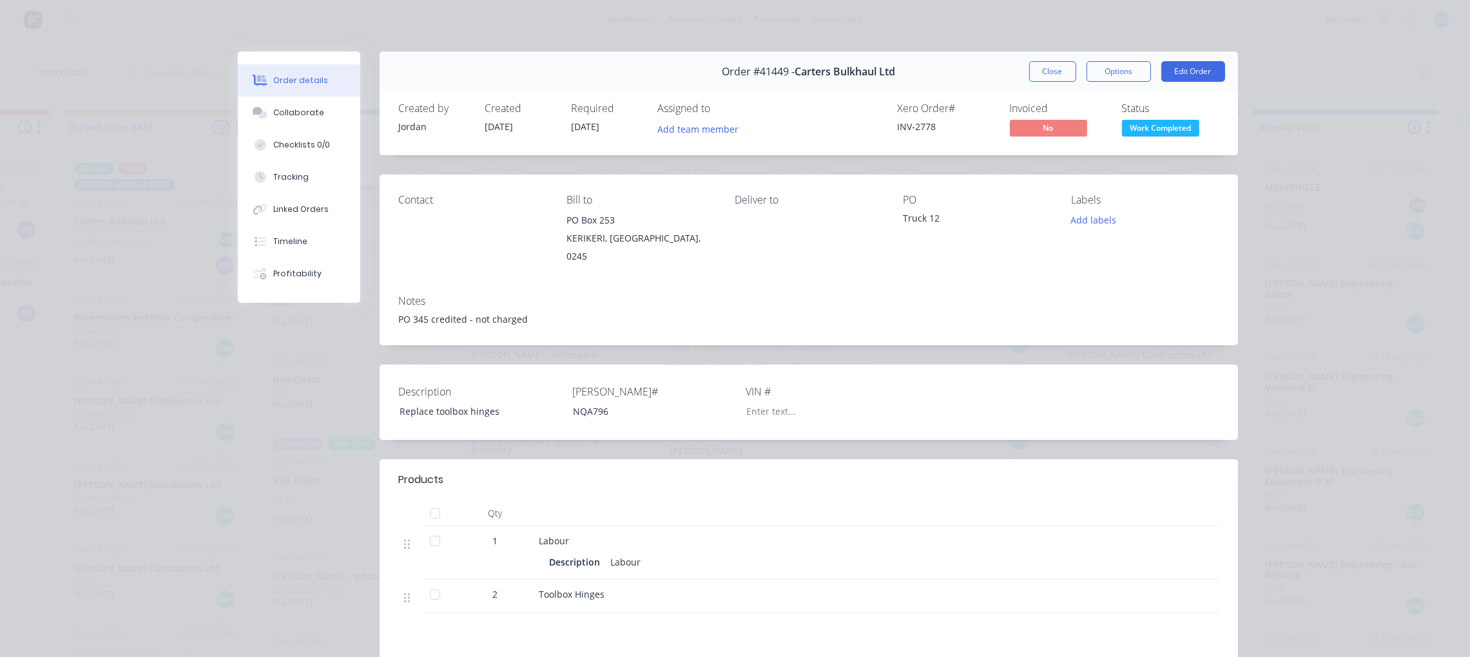
drag, startPoint x: 795, startPoint y: 70, endPoint x: 809, endPoint y: 66, distance: 14.1
click at [796, 69] on span "Carters Bulkhaul Ltd" at bounding box center [844, 72] width 101 height 12
click at [1124, 64] on button "Options" at bounding box center [1118, 71] width 64 height 21
click at [945, 64] on div "Order #41449 - Carters Bulkhaul Ltd Close Options PRINT Work Order Delivery Doc…" at bounding box center [808, 72] width 858 height 41
click at [1047, 73] on button "Close" at bounding box center [1052, 71] width 47 height 21
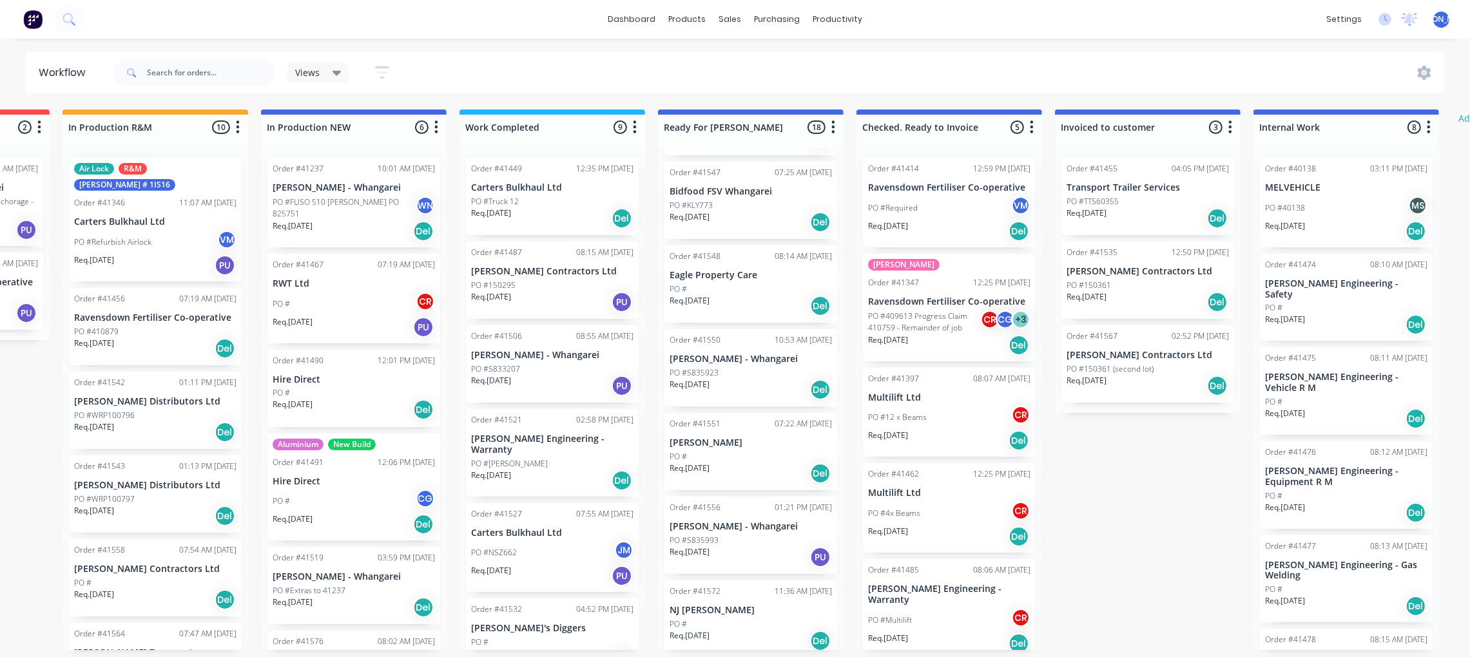
scroll to position [1016, 0]
click at [713, 604] on p "NJ [PERSON_NAME]" at bounding box center [750, 607] width 162 height 11
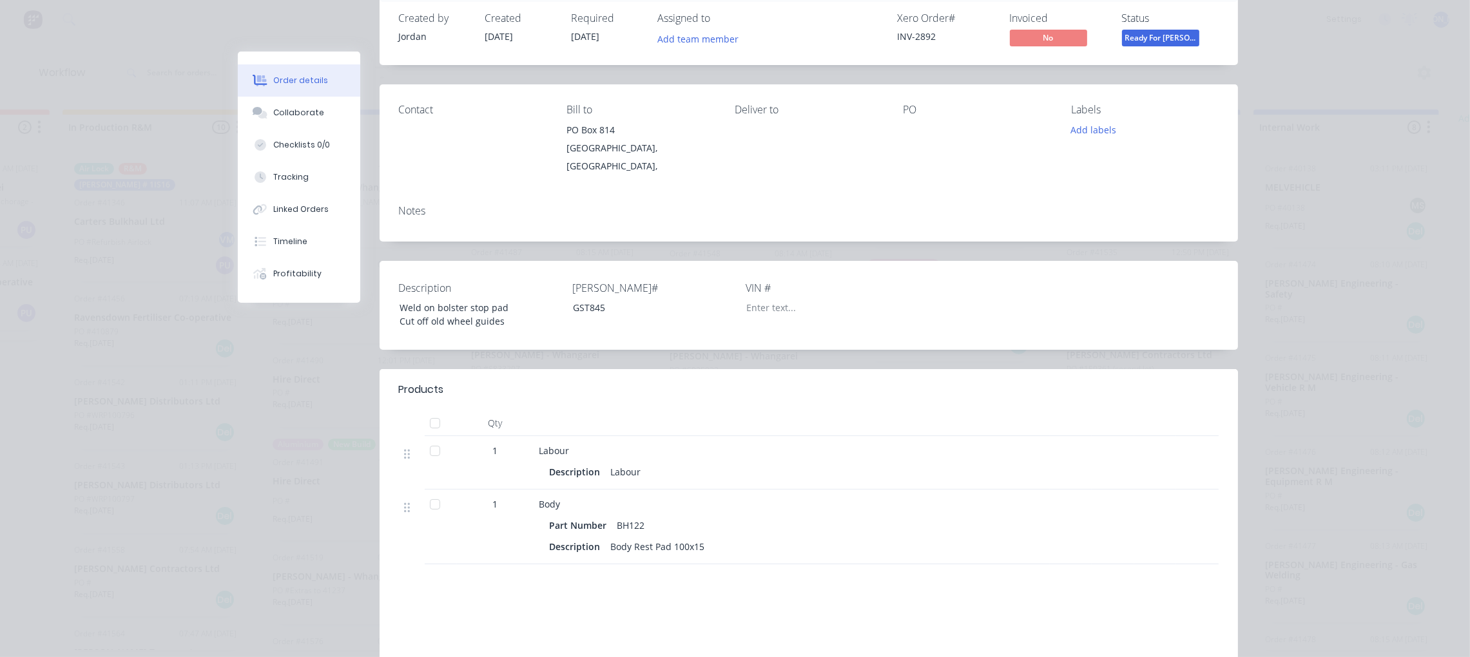
scroll to position [97, 0]
